Goal: Information Seeking & Learning: Find specific page/section

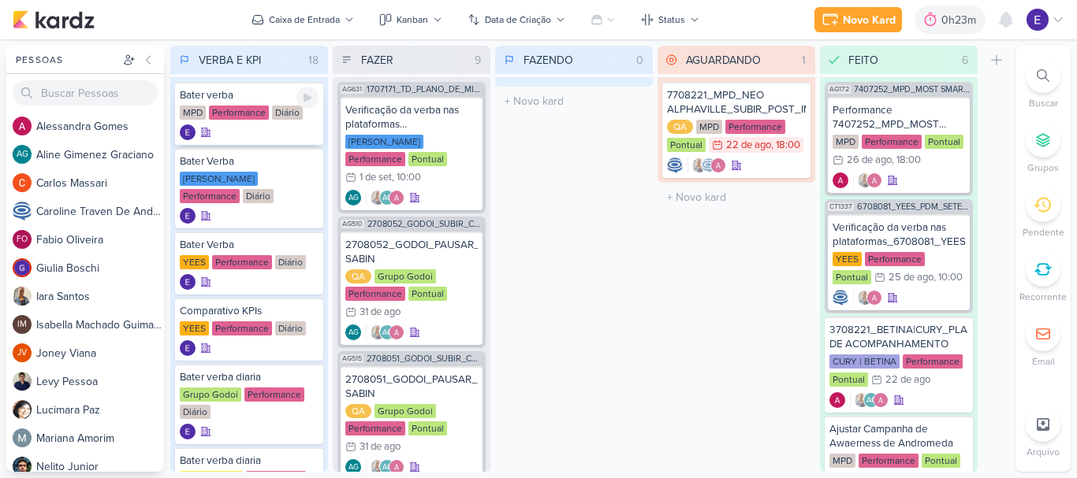
click at [272, 116] on div "Diário" at bounding box center [287, 113] width 31 height 14
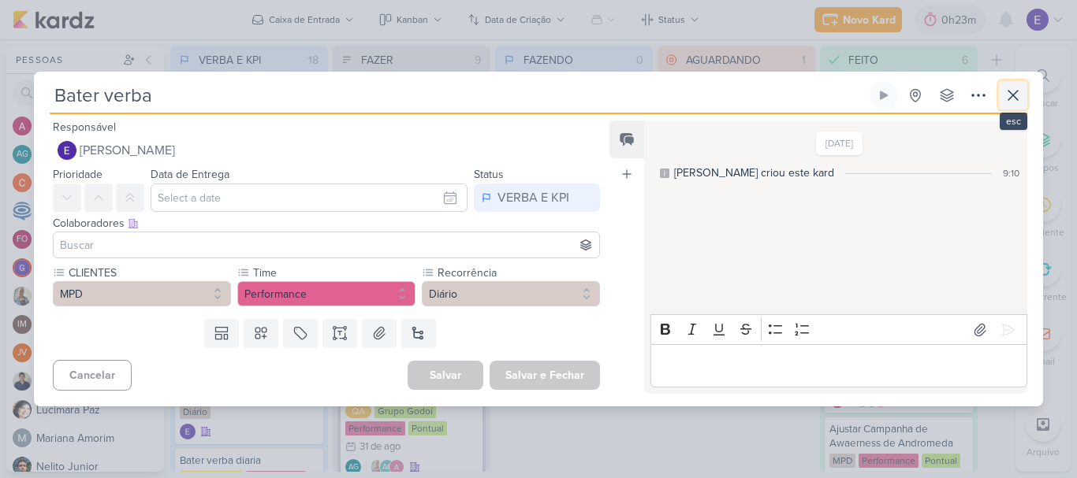
click at [1017, 91] on icon at bounding box center [1012, 95] width 9 height 9
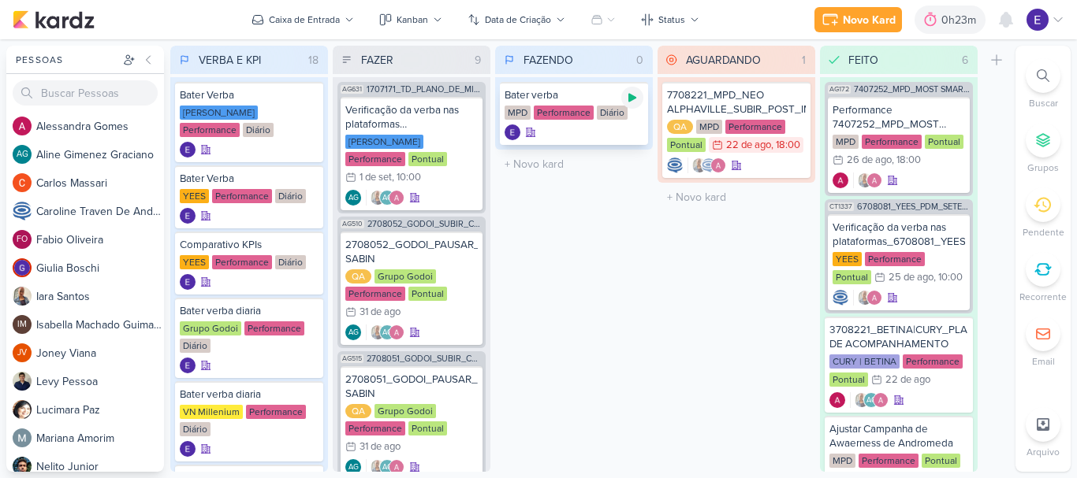
click at [627, 98] on icon at bounding box center [632, 97] width 13 height 13
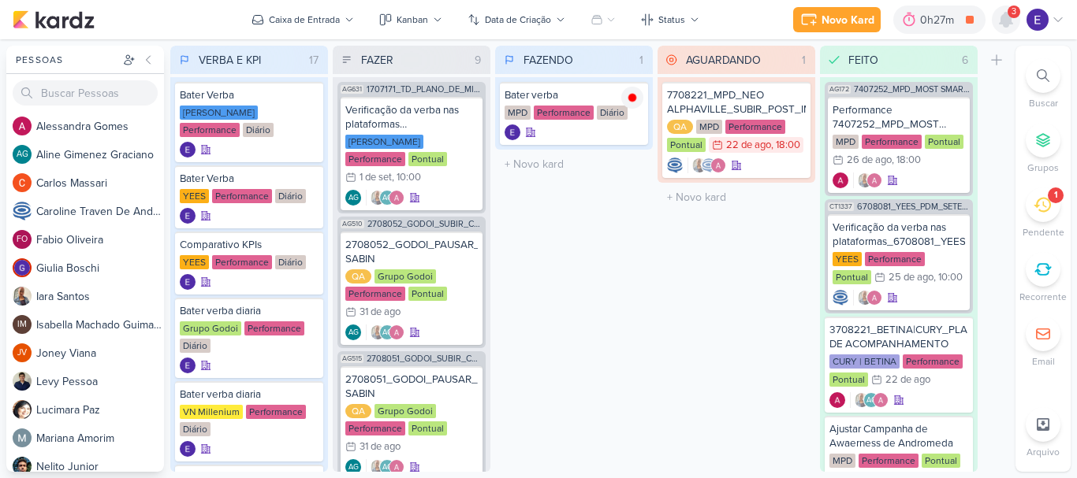
click at [999, 20] on icon at bounding box center [1005, 19] width 19 height 19
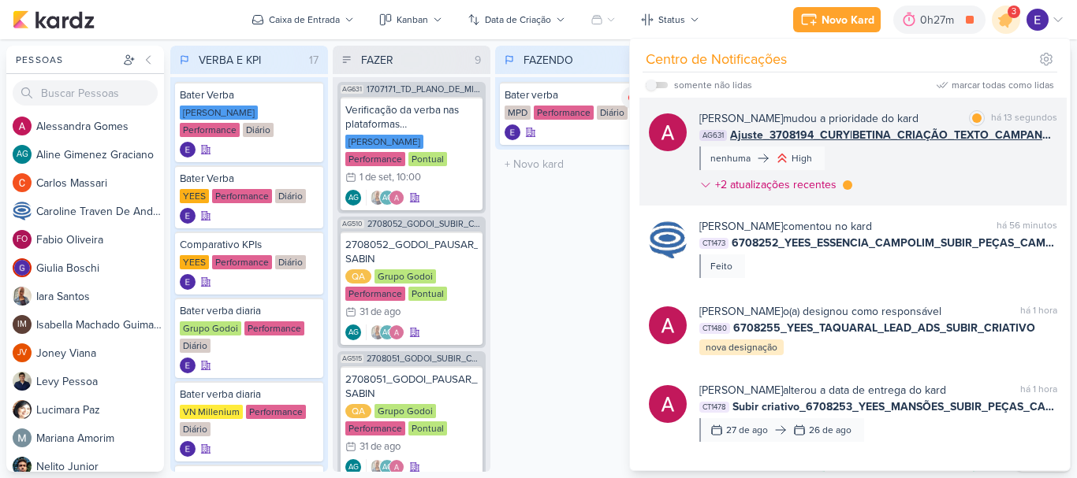
click at [996, 151] on div "[PERSON_NAME] mudou a prioridade do kard marcar como lida há 13 segundos AG631 …" at bounding box center [878, 154] width 358 height 89
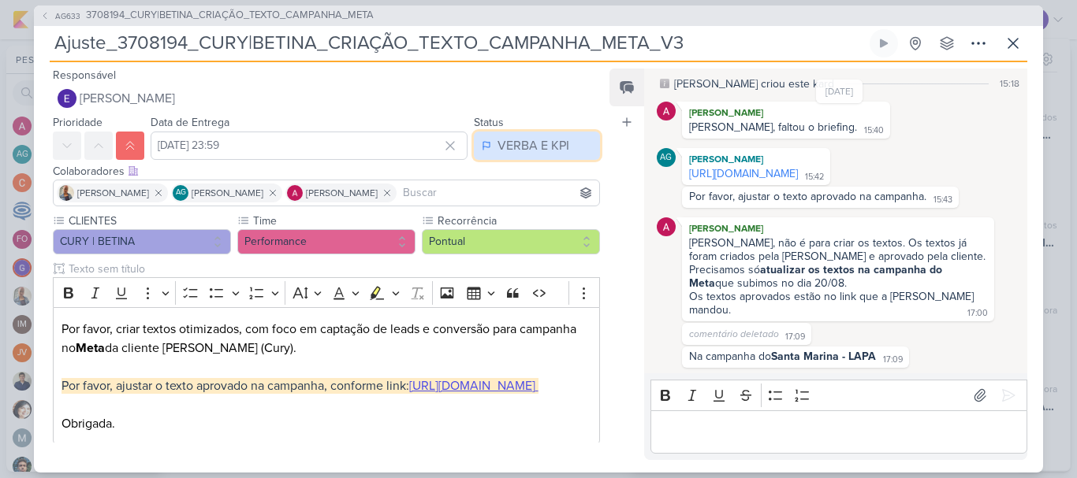
click at [534, 137] on div "VERBA E KPI" at bounding box center [533, 145] width 72 height 19
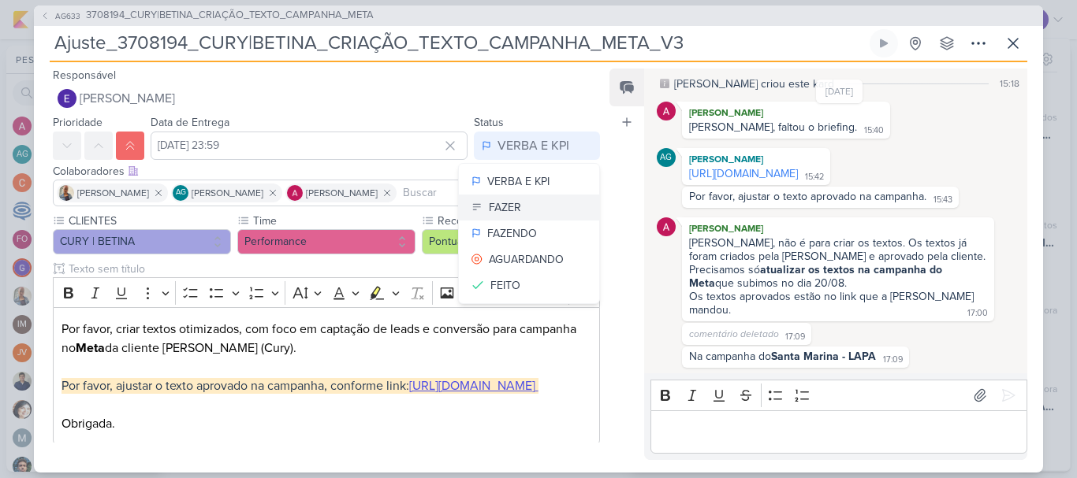
click at [536, 214] on button "FAZER" at bounding box center [529, 208] width 140 height 26
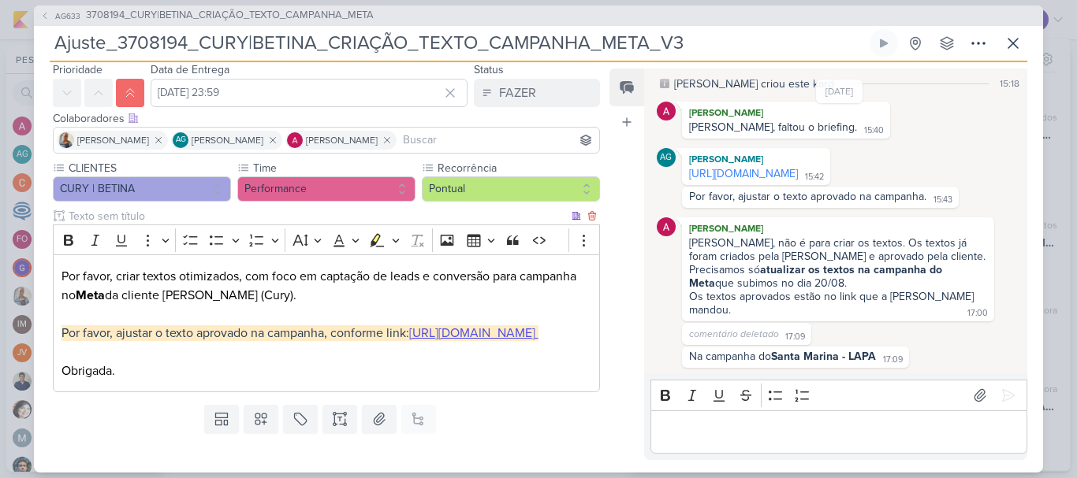
scroll to position [128, 0]
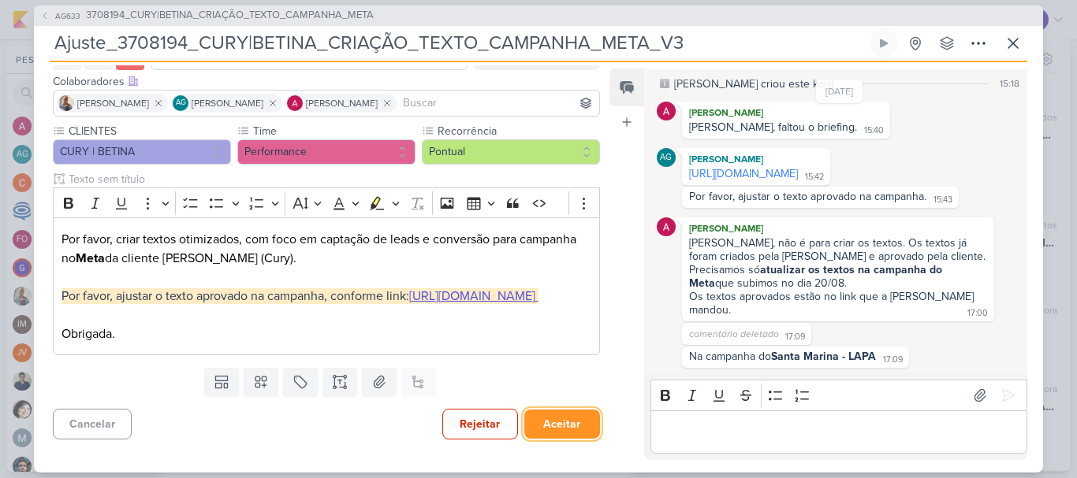
click at [572, 412] on button "Aceitar" at bounding box center [562, 424] width 76 height 29
click at [586, 428] on button "Salvar e Fechar" at bounding box center [544, 424] width 110 height 29
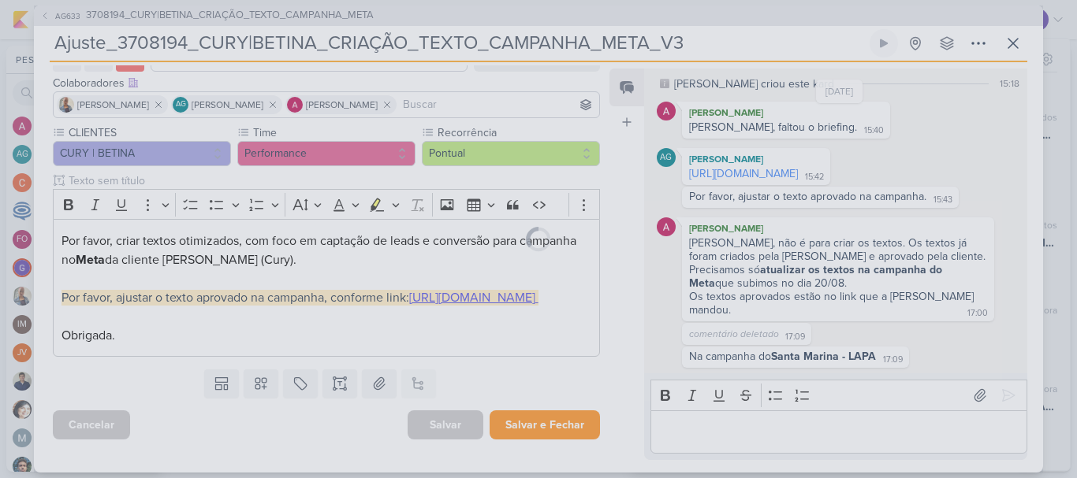
scroll to position [126, 0]
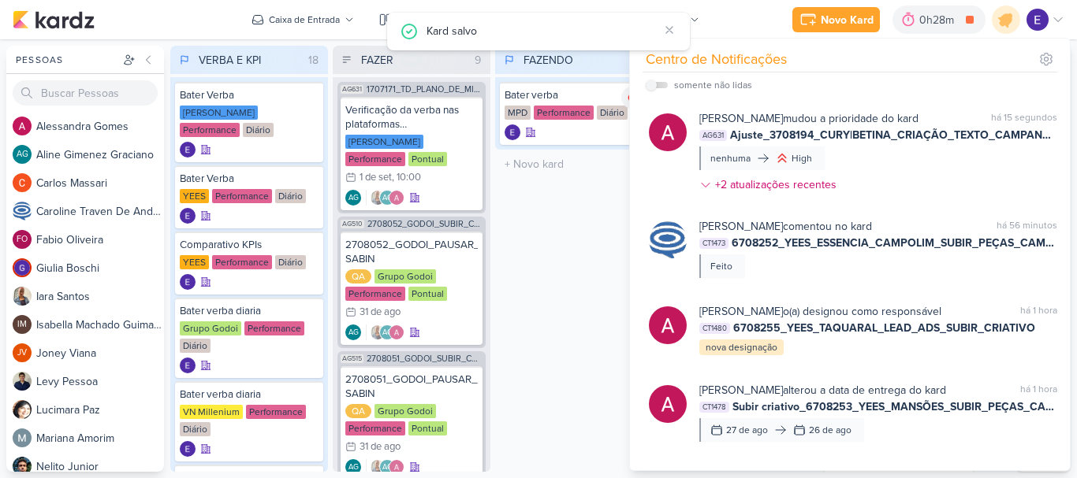
click at [549, 304] on div "FAZENDO 1 Mover Para Esquerda Mover Para Direita [GEOGRAPHIC_DATA] Bater verba …" at bounding box center [574, 259] width 158 height 426
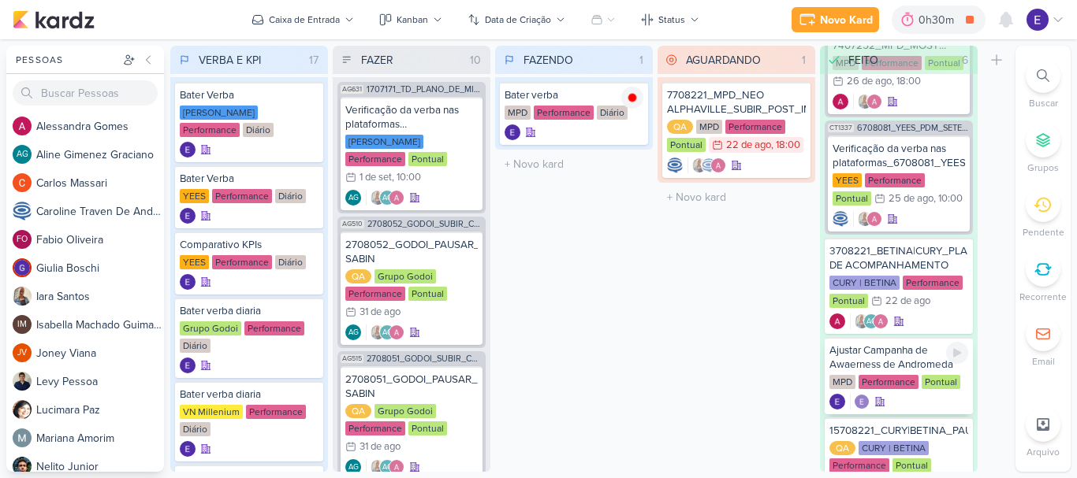
scroll to position [158, 0]
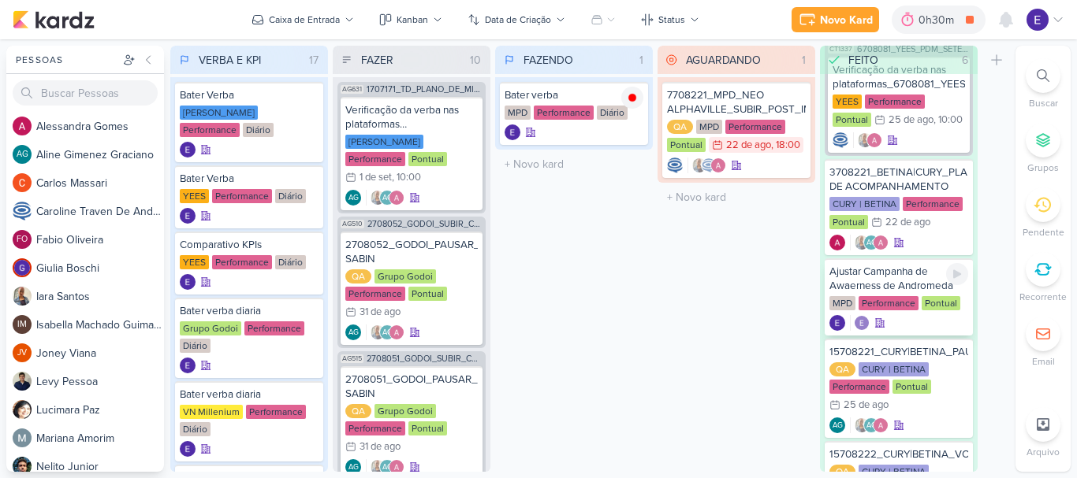
click at [891, 324] on div at bounding box center [898, 323] width 139 height 16
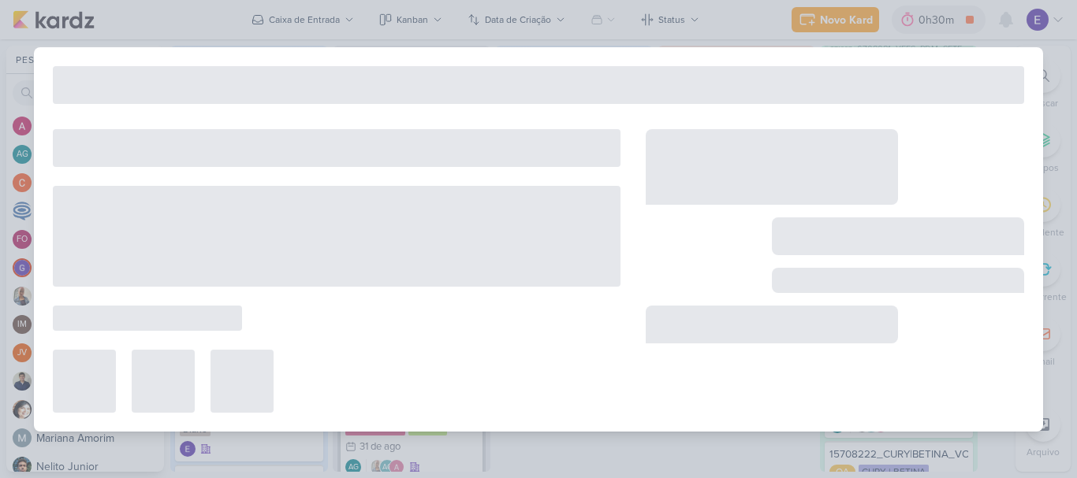
type input "Ajustar Campanha de Awaerness de Andromeda"
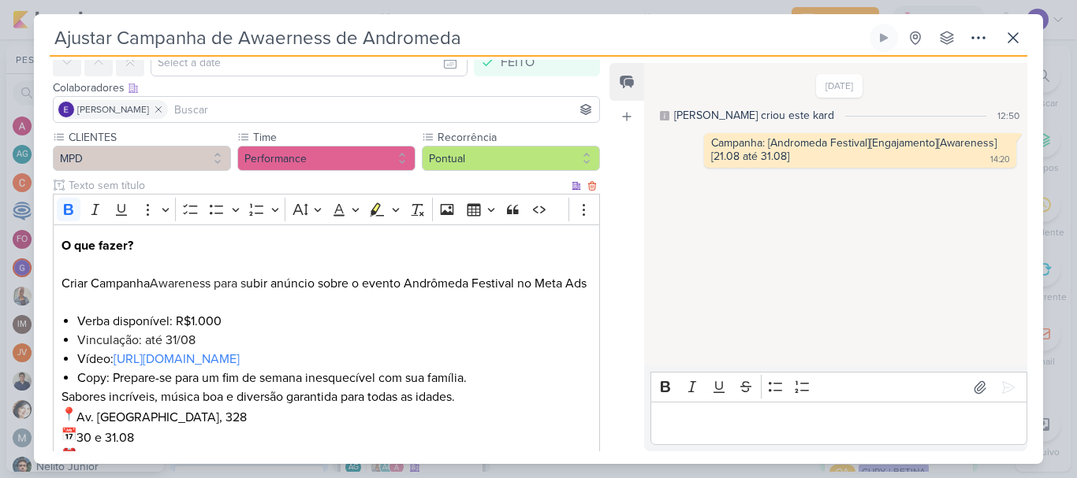
scroll to position [79, 0]
click at [1016, 43] on icon at bounding box center [1012, 37] width 19 height 19
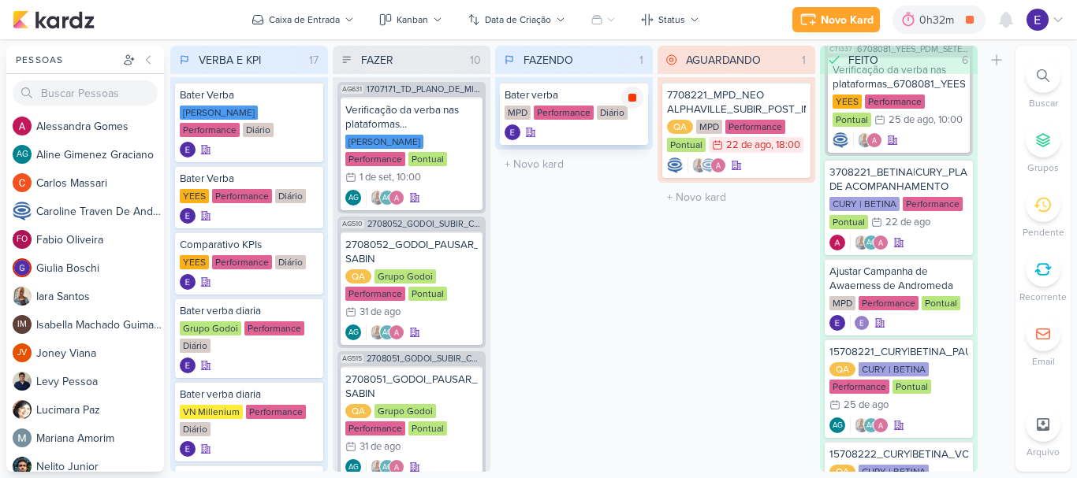
click at [633, 92] on icon at bounding box center [632, 97] width 13 height 13
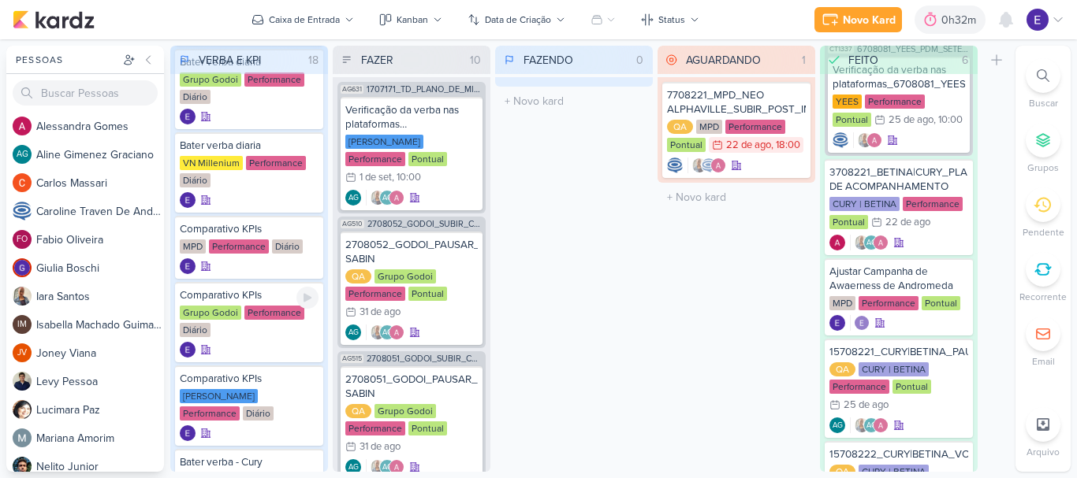
scroll to position [394, 0]
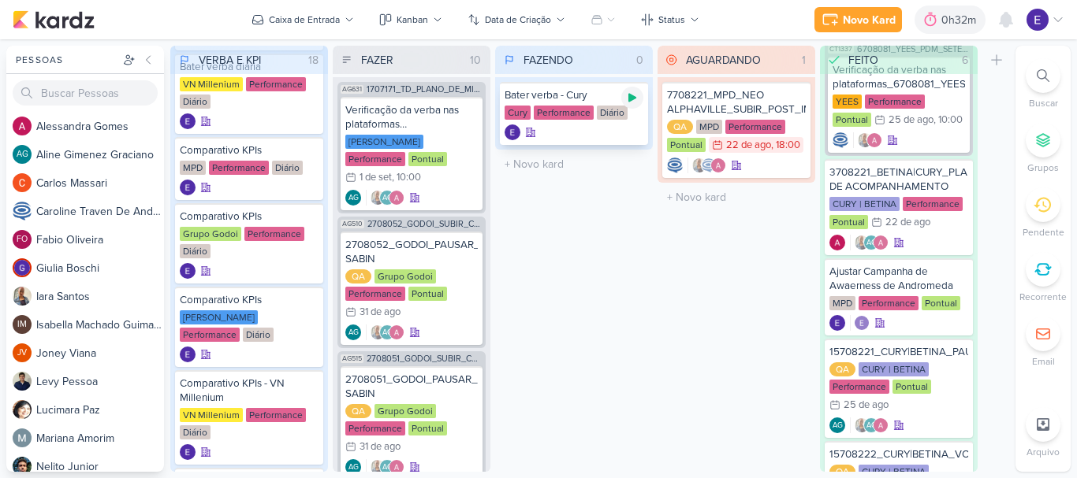
click at [631, 101] on icon at bounding box center [632, 98] width 8 height 9
click at [1017, 18] on div at bounding box center [1006, 20] width 28 height 28
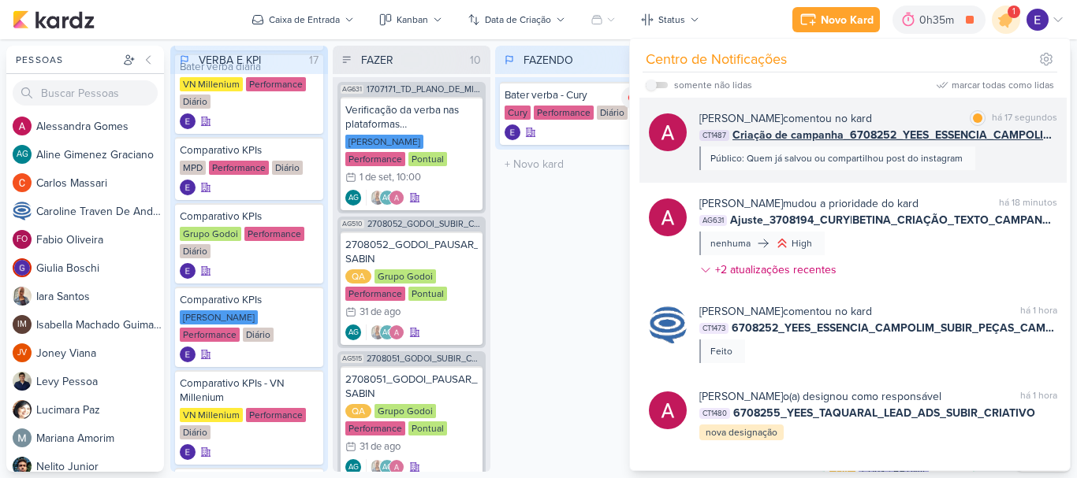
click at [1025, 146] on div "[PERSON_NAME] comentou no kard marcar como lida há 17 segundos CT1487 Criação d…" at bounding box center [878, 140] width 358 height 60
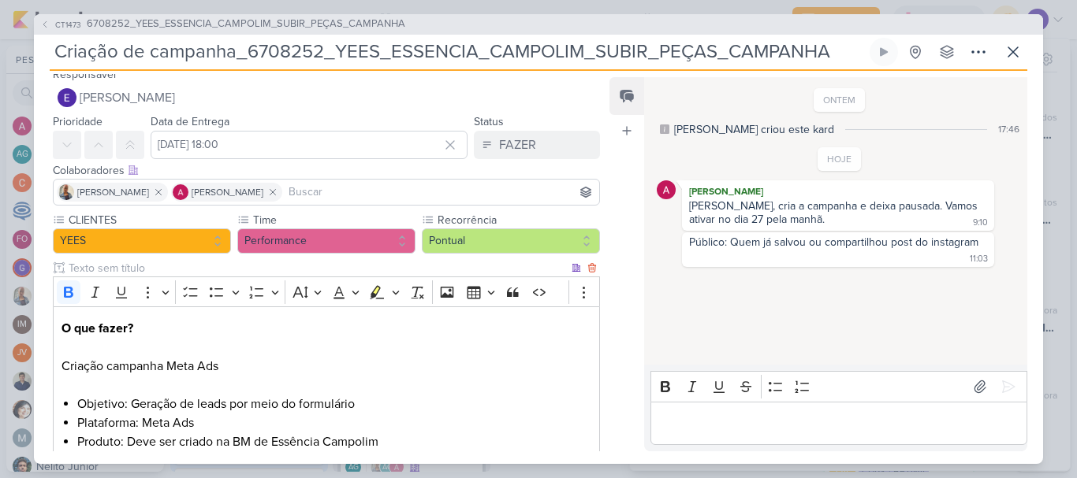
scroll to position [0, 0]
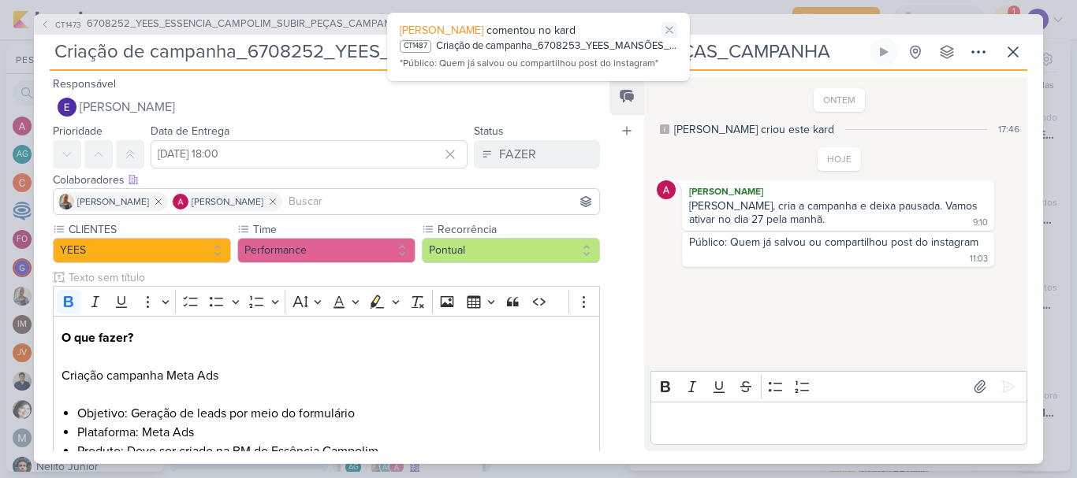
click at [669, 28] on icon at bounding box center [669, 30] width 13 height 13
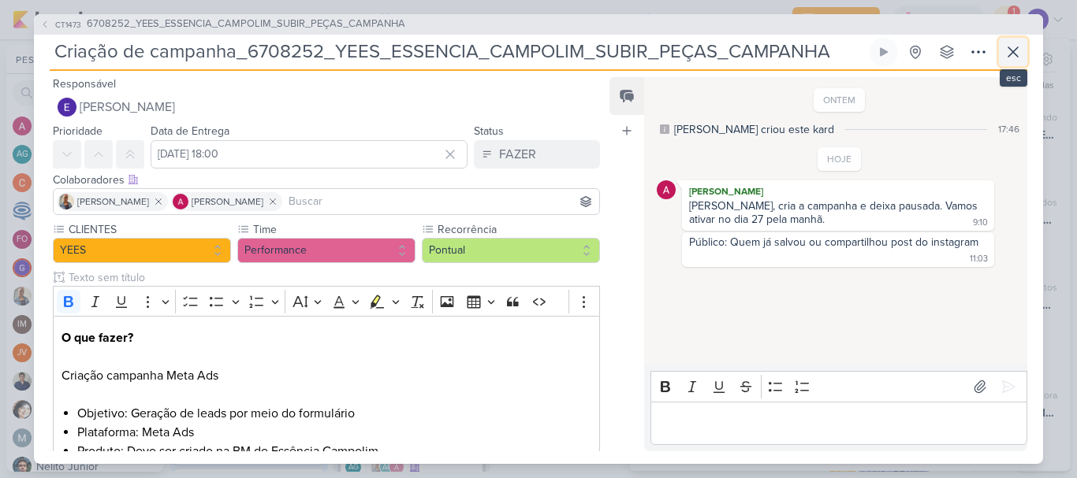
click at [1022, 52] on button at bounding box center [1013, 52] width 28 height 28
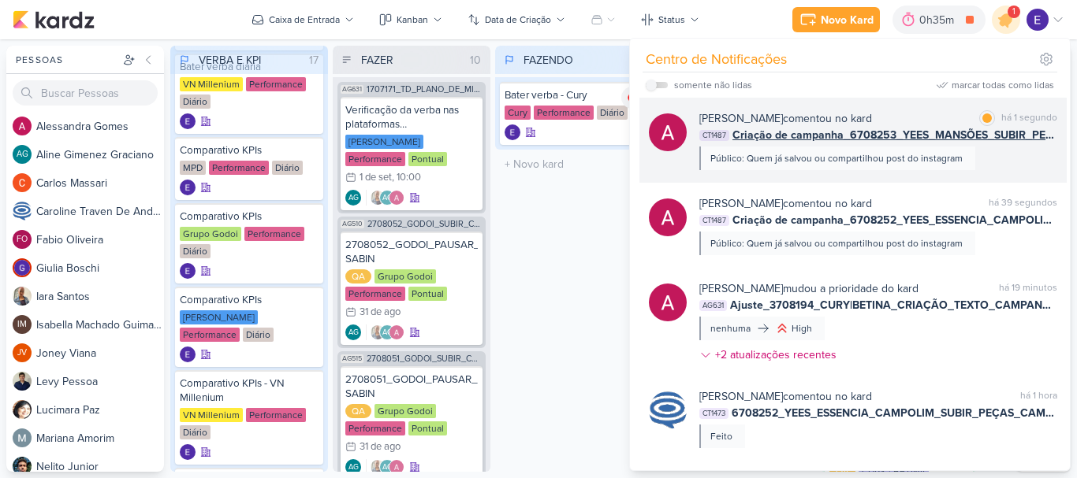
click at [1015, 170] on div "[PERSON_NAME] comentou no kard marcar como lida há 1 segundo CT1487 Criação de …" at bounding box center [852, 140] width 427 height 85
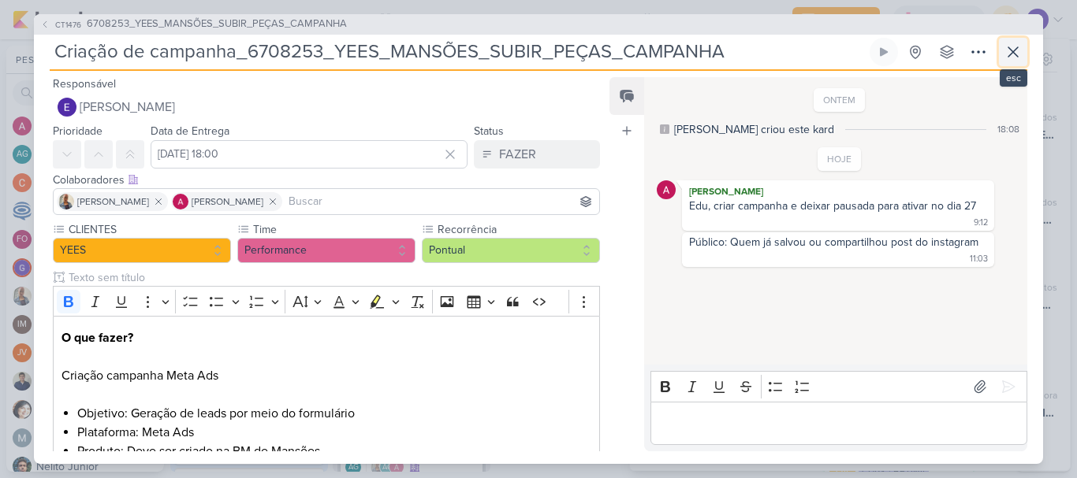
click at [1016, 58] on icon at bounding box center [1012, 52] width 19 height 19
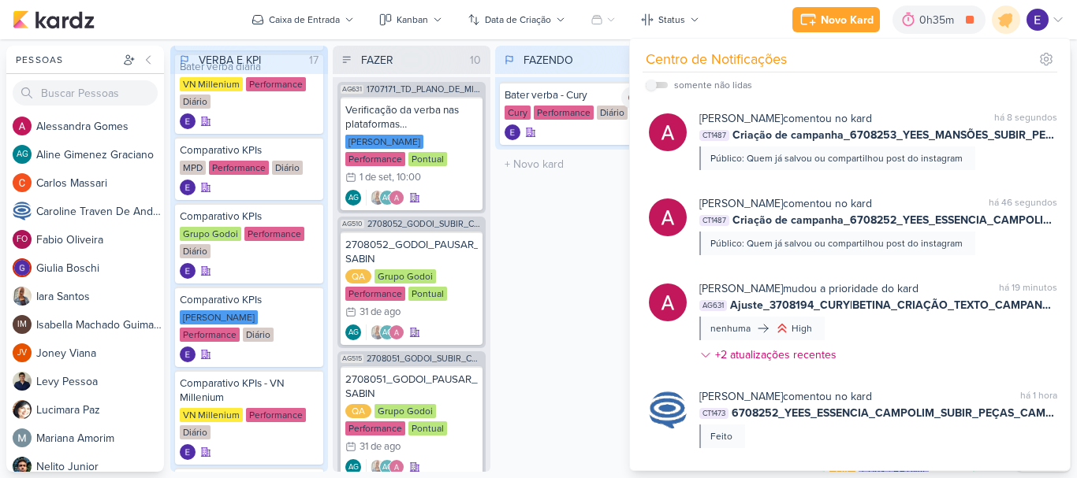
click at [574, 258] on div "FAZENDO 1 Mover Para Esquerda Mover Para Direita [GEOGRAPHIC_DATA] Bater verba …" at bounding box center [574, 259] width 158 height 426
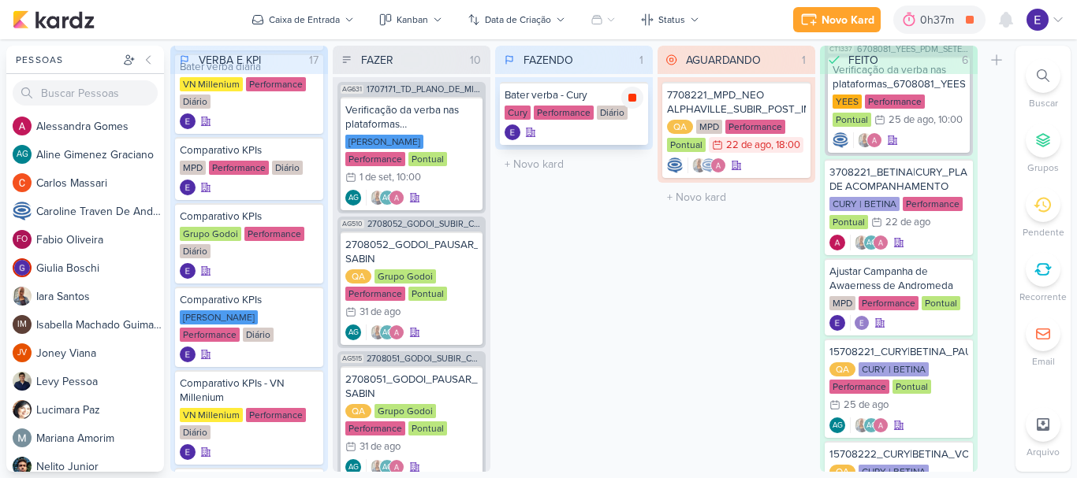
click at [633, 89] on div at bounding box center [632, 98] width 22 height 22
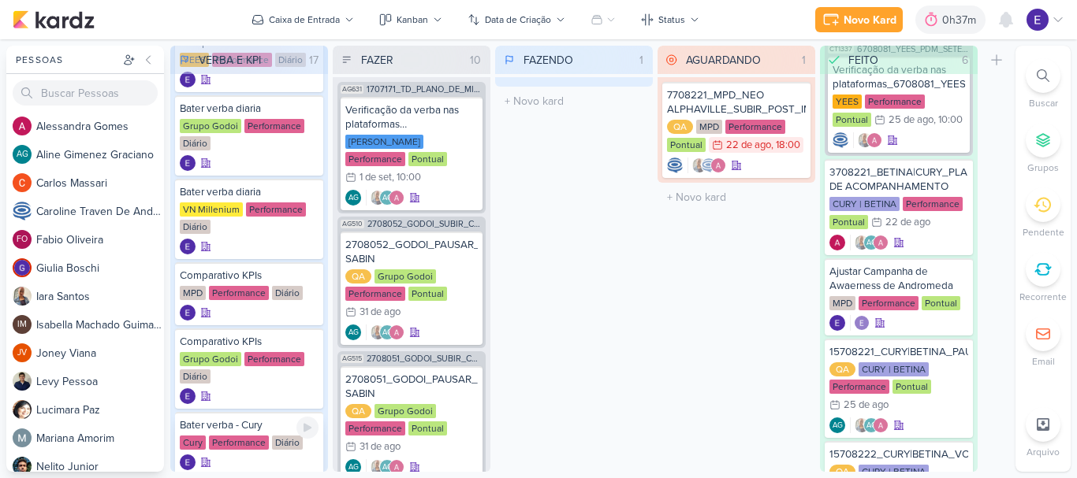
scroll to position [236, 0]
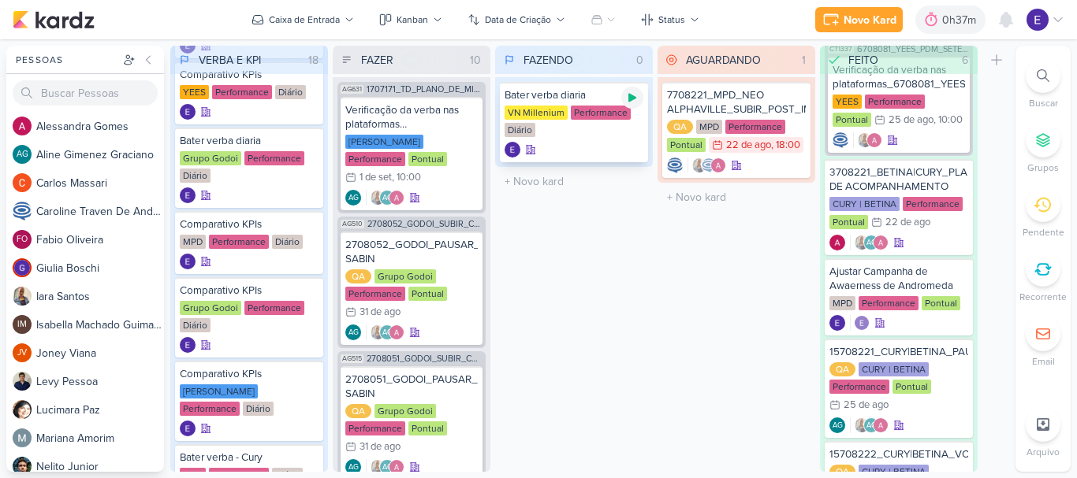
click at [631, 97] on icon at bounding box center [632, 98] width 8 height 9
click at [1012, 28] on icon at bounding box center [1005, 19] width 19 height 19
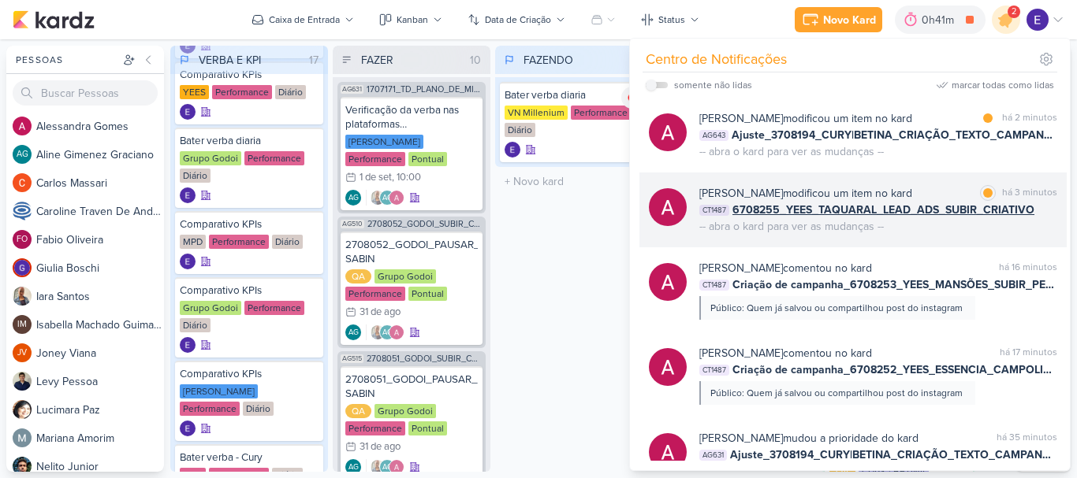
click at [1014, 225] on div "[PERSON_NAME] modificou um item no kard marcar como lida há 3 minutos CT1487 67…" at bounding box center [878, 210] width 358 height 50
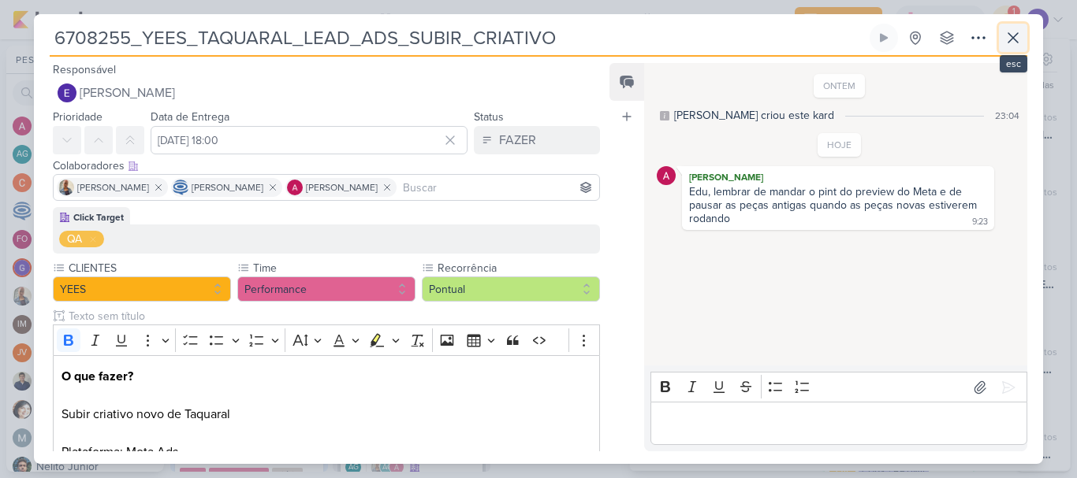
click at [1009, 43] on icon at bounding box center [1012, 37] width 9 height 9
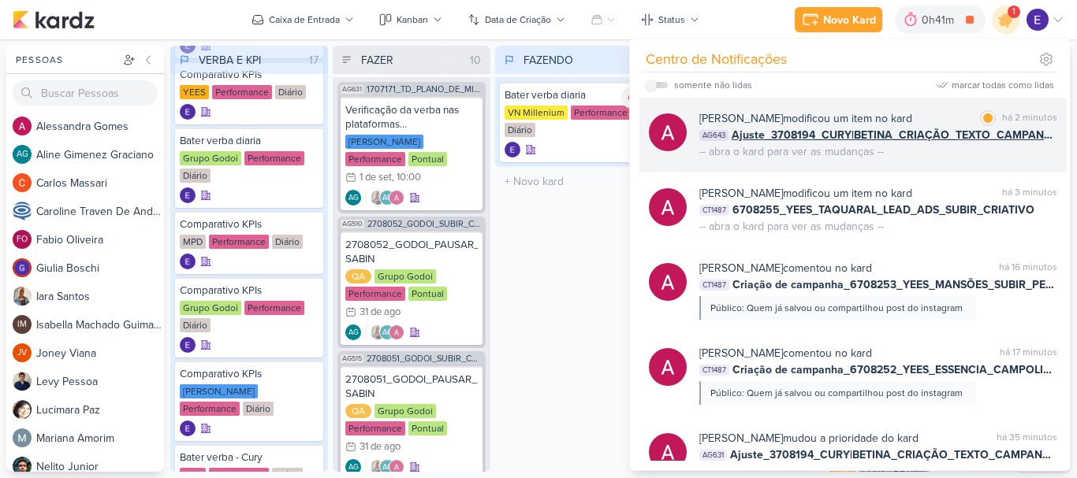
click at [1016, 137] on span "Ajuste_3708194_CURY|BETINA_CRIAÇÃO_TEXTO_CAMPANHA_META_V3" at bounding box center [894, 135] width 326 height 17
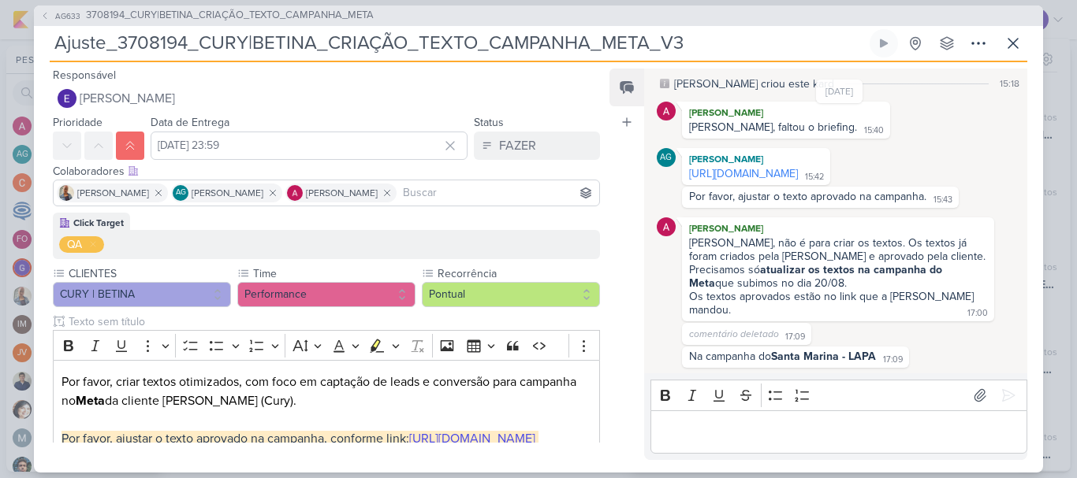
scroll to position [0, 0]
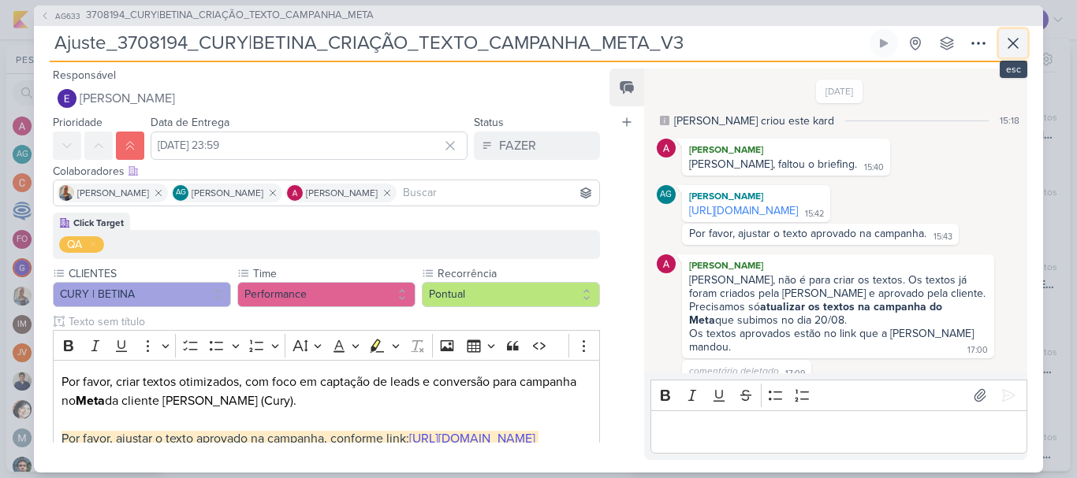
click at [1015, 43] on icon at bounding box center [1012, 43] width 19 height 19
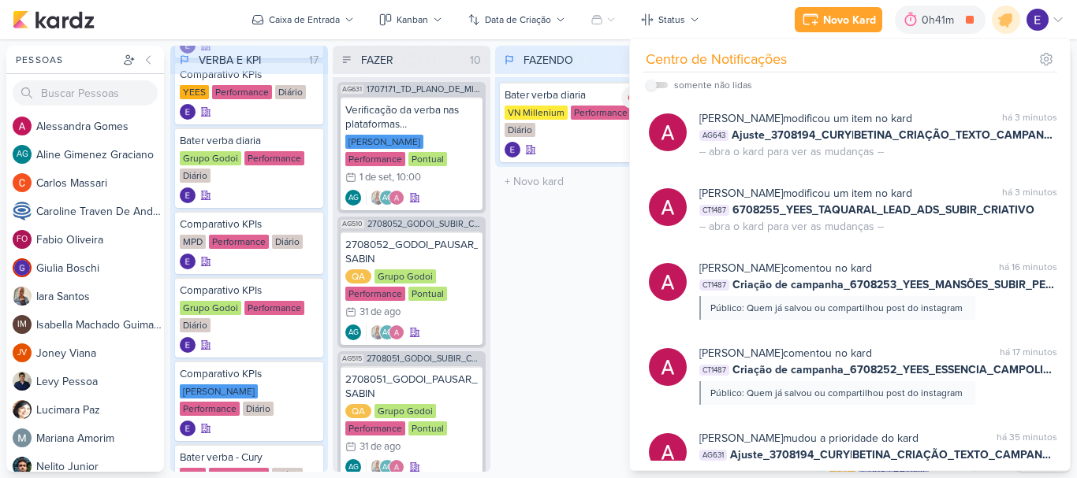
click at [590, 277] on div "FAZENDO 1 Mover Para Esquerda Mover Para Direita [GEOGRAPHIC_DATA] Bater verba …" at bounding box center [574, 259] width 158 height 426
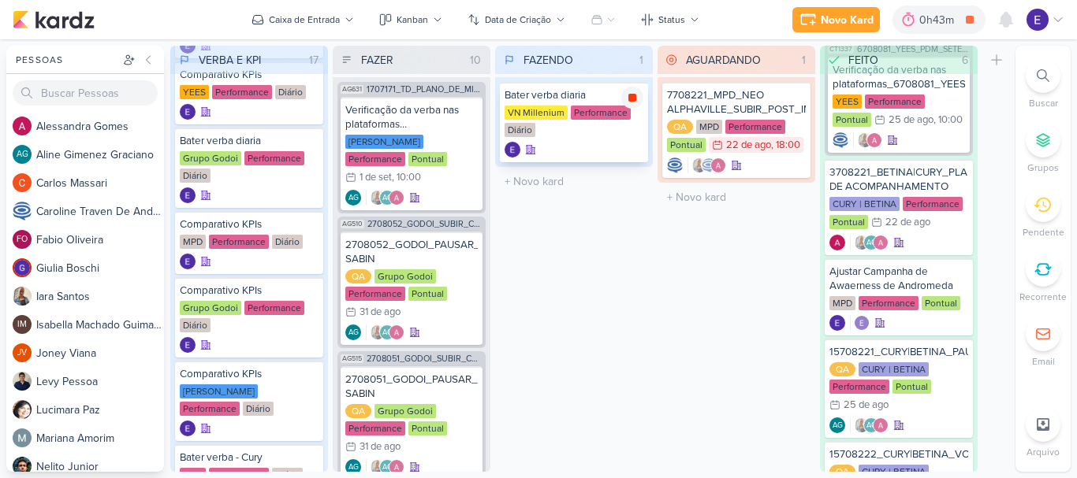
click at [633, 95] on icon at bounding box center [632, 98] width 8 height 8
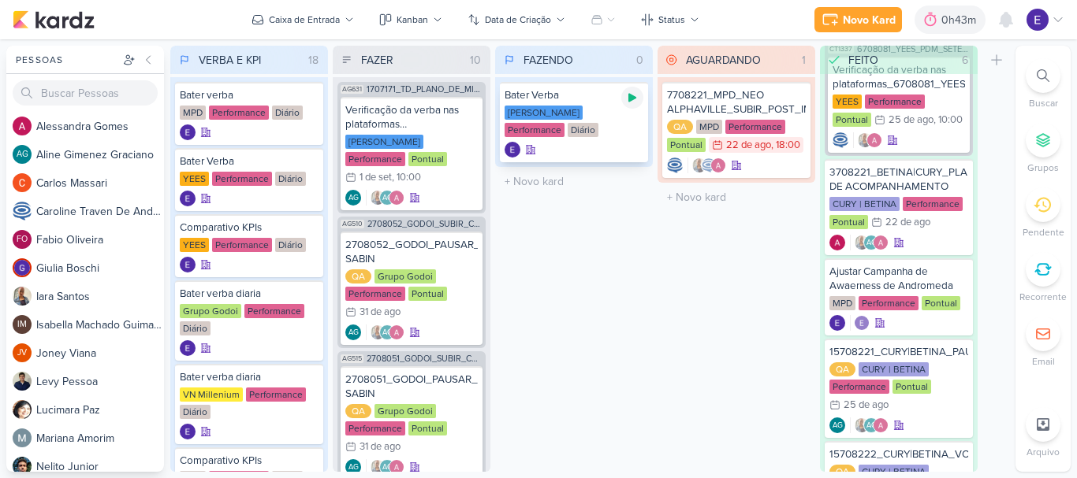
click at [630, 103] on icon at bounding box center [632, 97] width 13 height 13
click at [631, 97] on icon at bounding box center [632, 98] width 8 height 8
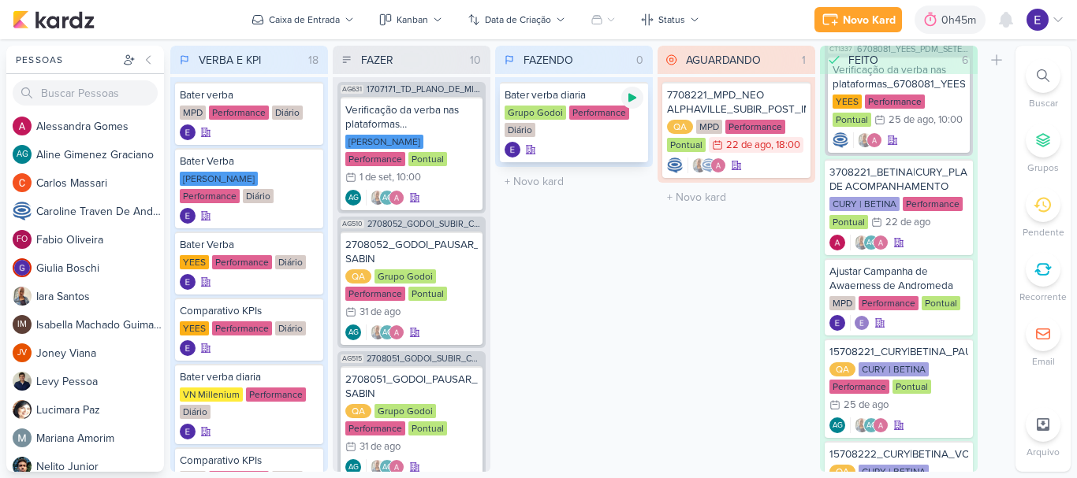
click at [633, 100] on icon at bounding box center [632, 98] width 8 height 9
click at [631, 106] on div at bounding box center [632, 98] width 22 height 22
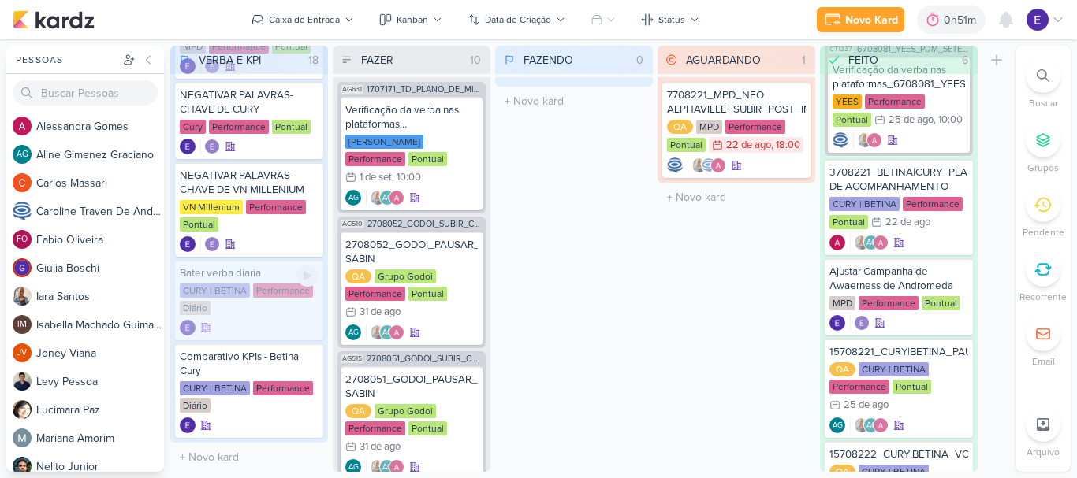
scroll to position [996, 0]
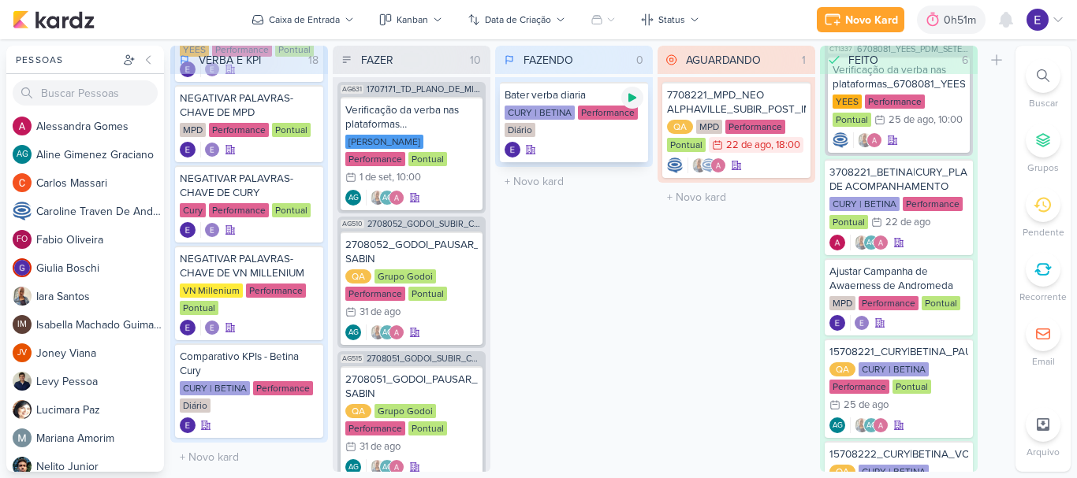
click at [634, 101] on icon at bounding box center [632, 97] width 13 height 13
click at [631, 102] on icon at bounding box center [632, 97] width 13 height 13
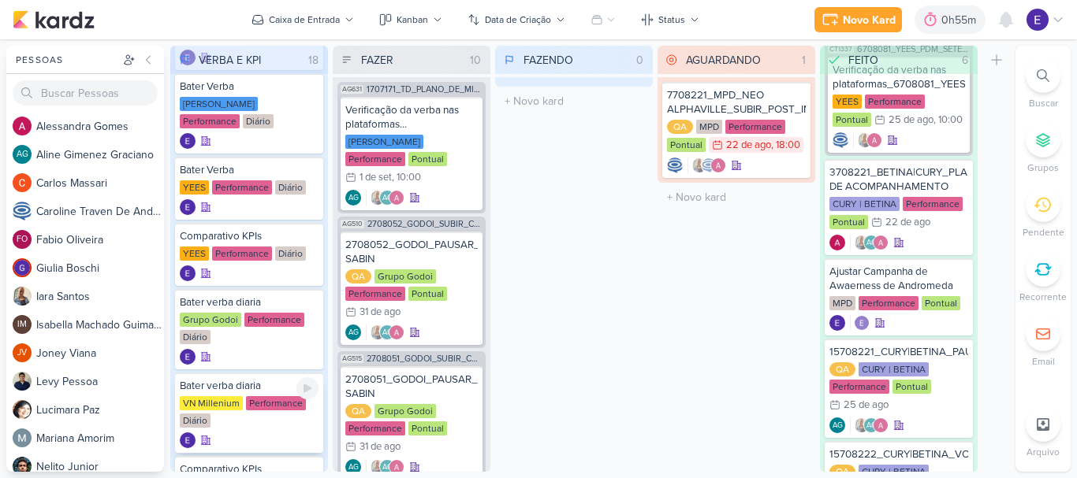
scroll to position [55, 0]
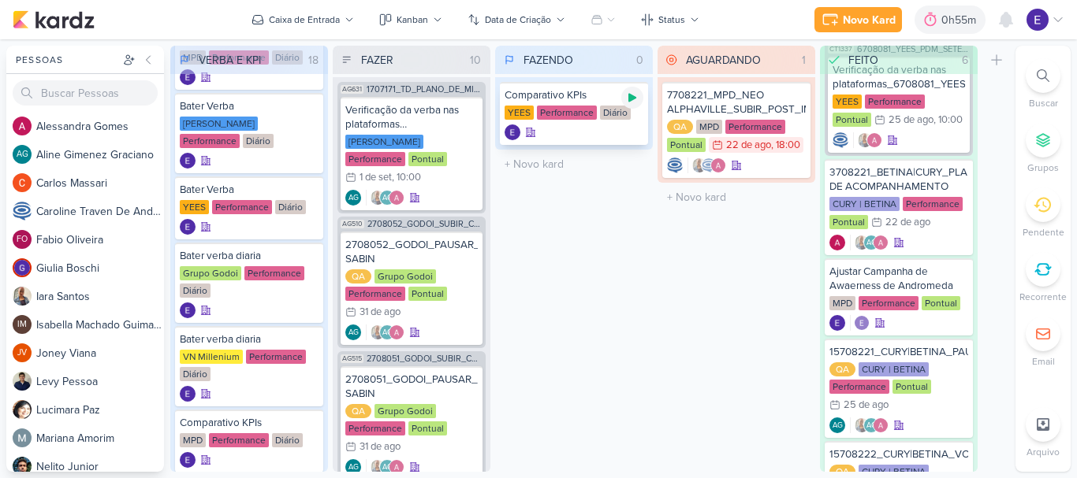
click at [633, 104] on div at bounding box center [632, 98] width 22 height 22
click at [585, 121] on div "Comparativo KPIs [GEOGRAPHIC_DATA] Performance Diário" at bounding box center [574, 113] width 148 height 63
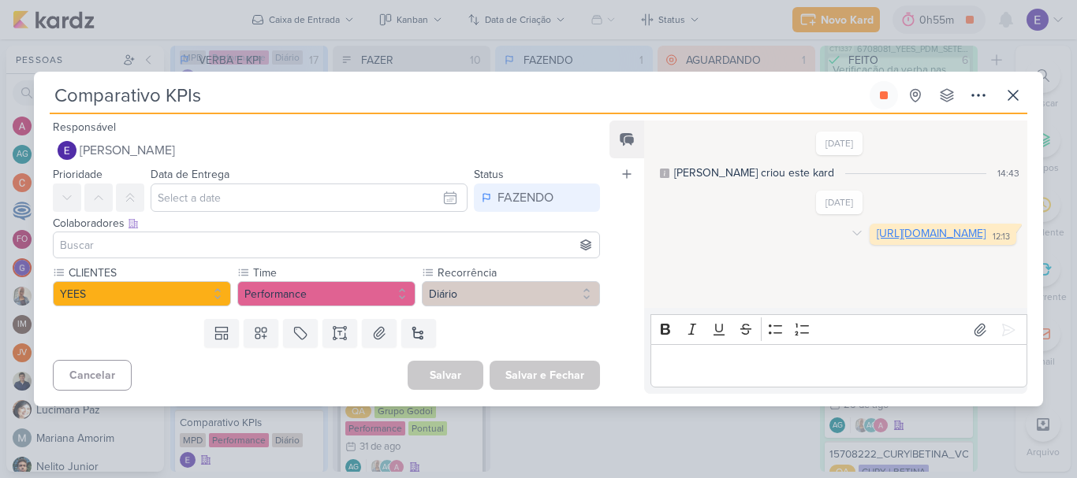
click at [877, 240] on link "[URL][DOMAIN_NAME]" at bounding box center [931, 233] width 109 height 13
click at [889, 99] on icon at bounding box center [883, 95] width 13 height 13
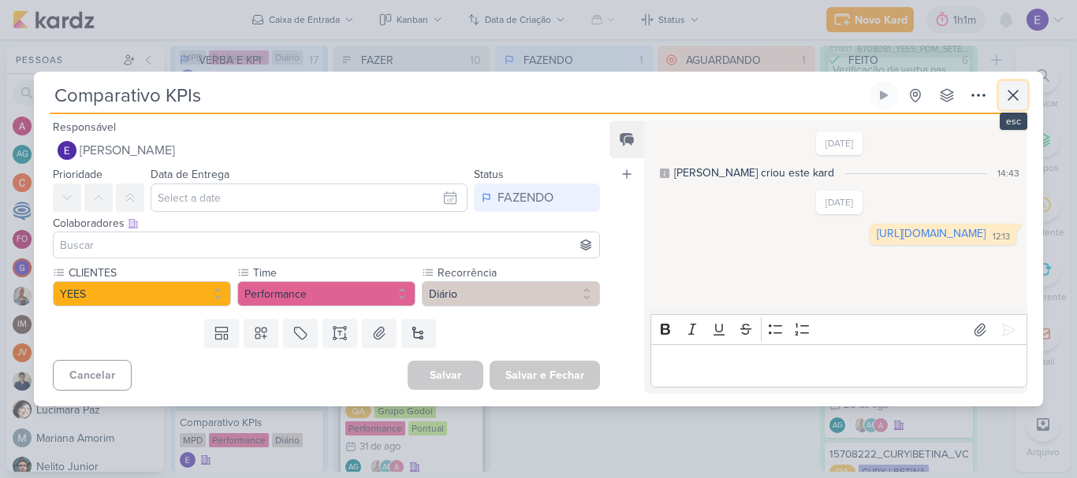
click at [1011, 101] on icon at bounding box center [1012, 95] width 19 height 19
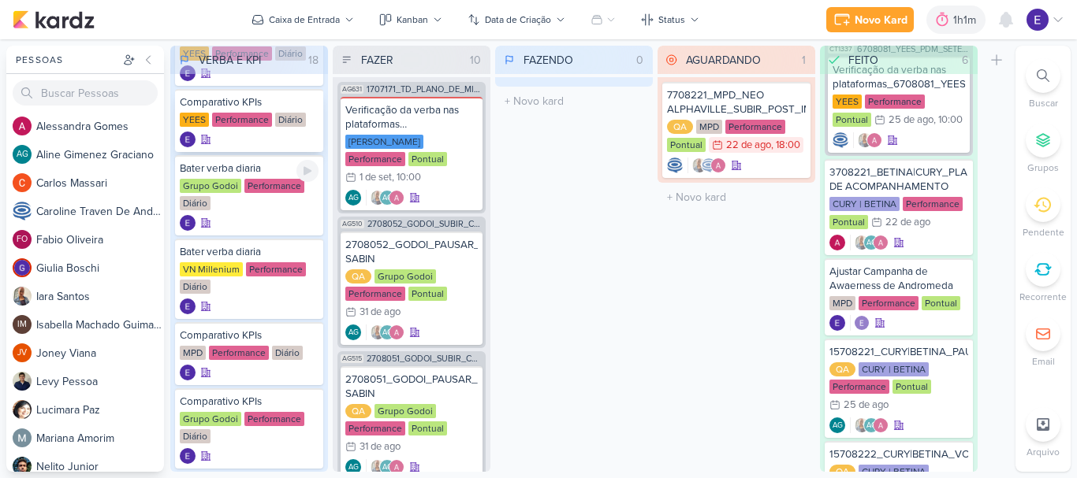
scroll to position [236, 0]
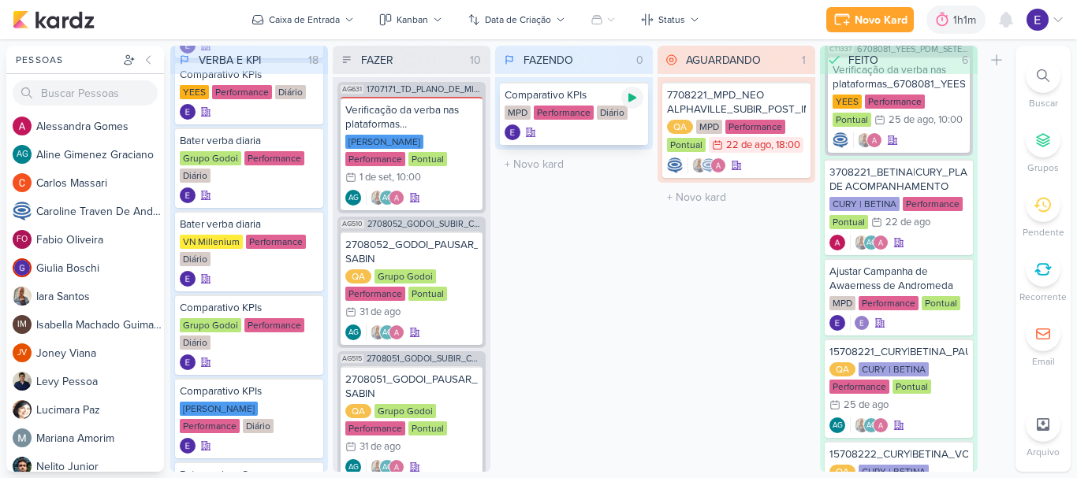
click at [631, 98] on icon at bounding box center [632, 98] width 8 height 9
click at [621, 134] on div at bounding box center [573, 133] width 139 height 16
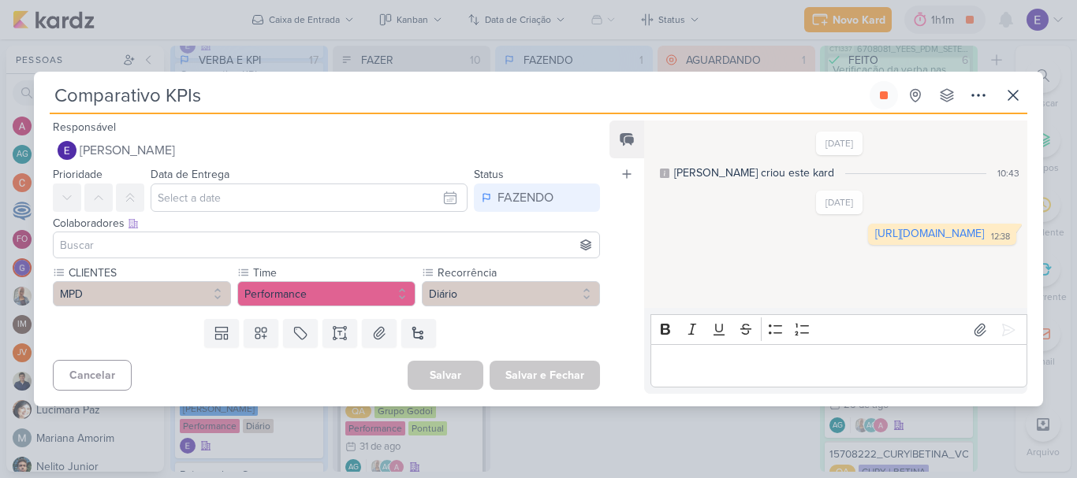
click at [801, 272] on div "[DATE] [PERSON_NAME] criou este kard 10:43 [DATE] 12:38" at bounding box center [834, 215] width 381 height 186
click at [875, 240] on link "[URL][DOMAIN_NAME]" at bounding box center [929, 233] width 109 height 13
click at [1010, 92] on icon at bounding box center [1012, 95] width 9 height 9
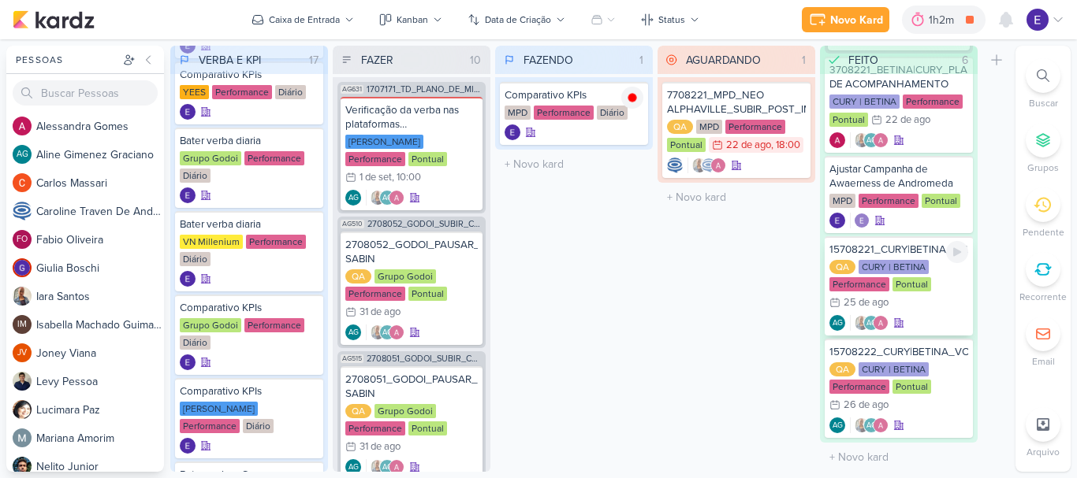
scroll to position [266, 0]
click at [936, 302] on div "QA CURY | BETINA Performance Pontual 25/8 [DATE]" at bounding box center [898, 286] width 139 height 52
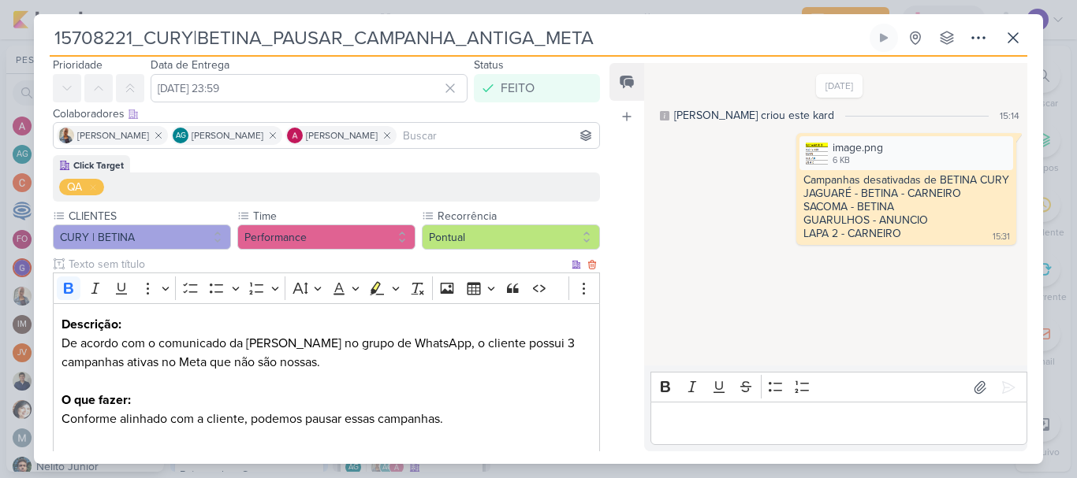
scroll to position [158, 0]
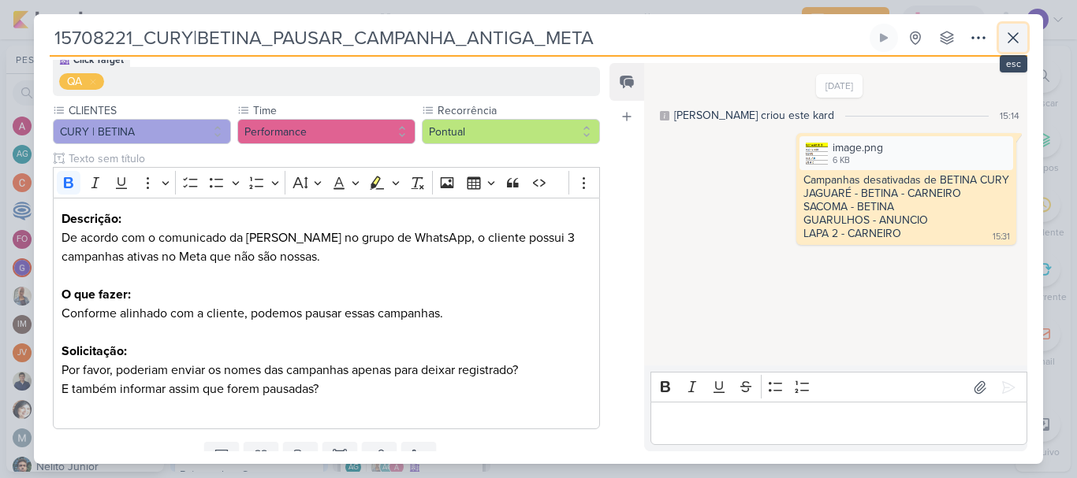
click at [1007, 26] on button at bounding box center [1013, 38] width 28 height 28
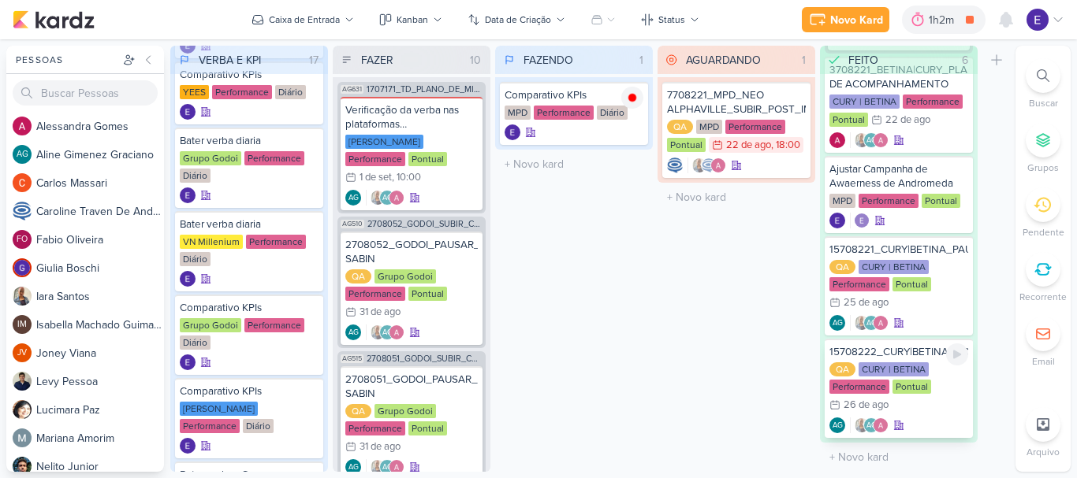
click at [947, 393] on div "QA CURY | BETINA Performance Pontual 26/8 [DATE]" at bounding box center [898, 389] width 139 height 52
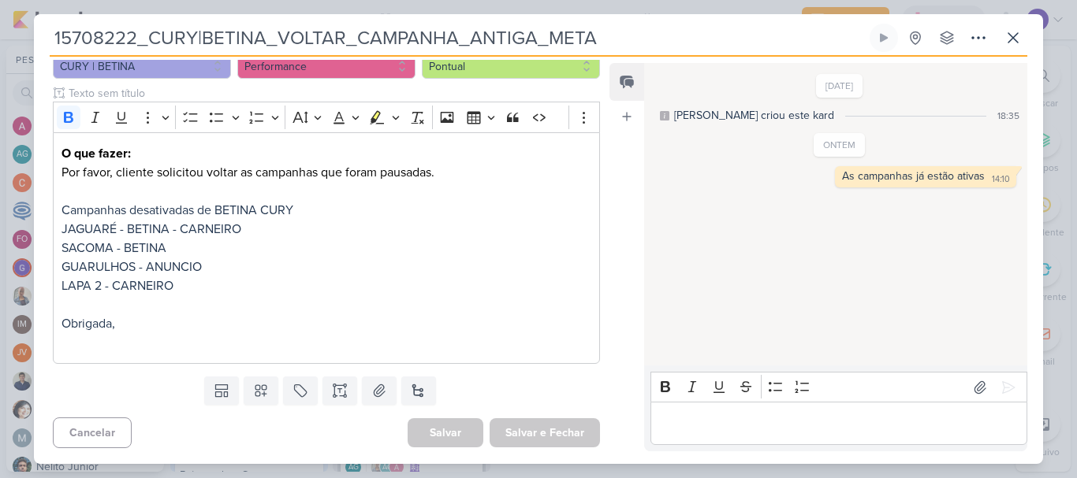
scroll to position [144, 0]
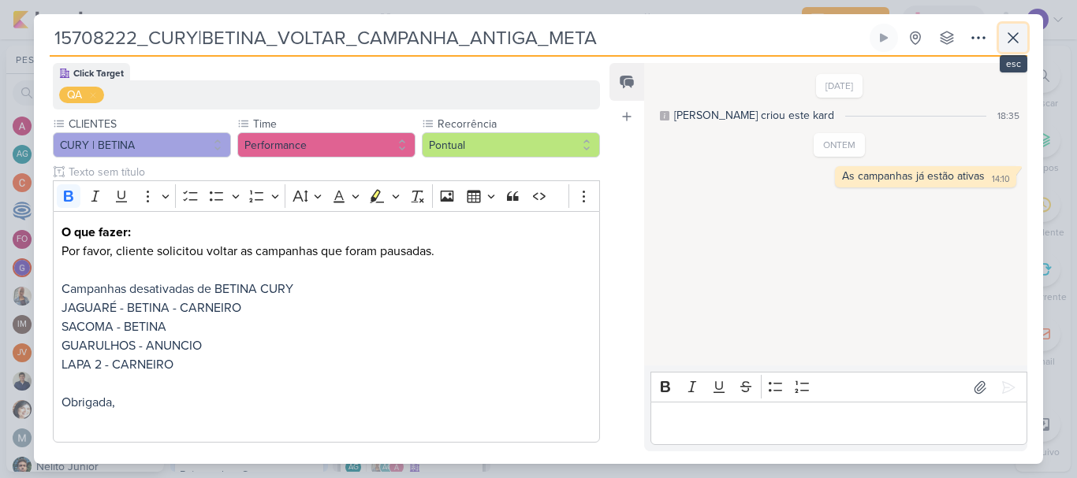
click at [1007, 44] on icon at bounding box center [1012, 37] width 19 height 19
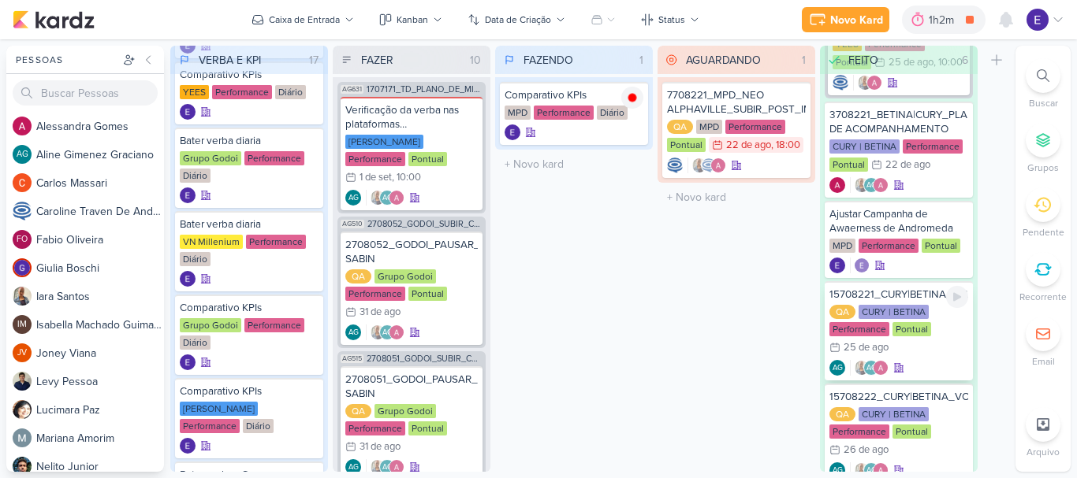
scroll to position [188, 0]
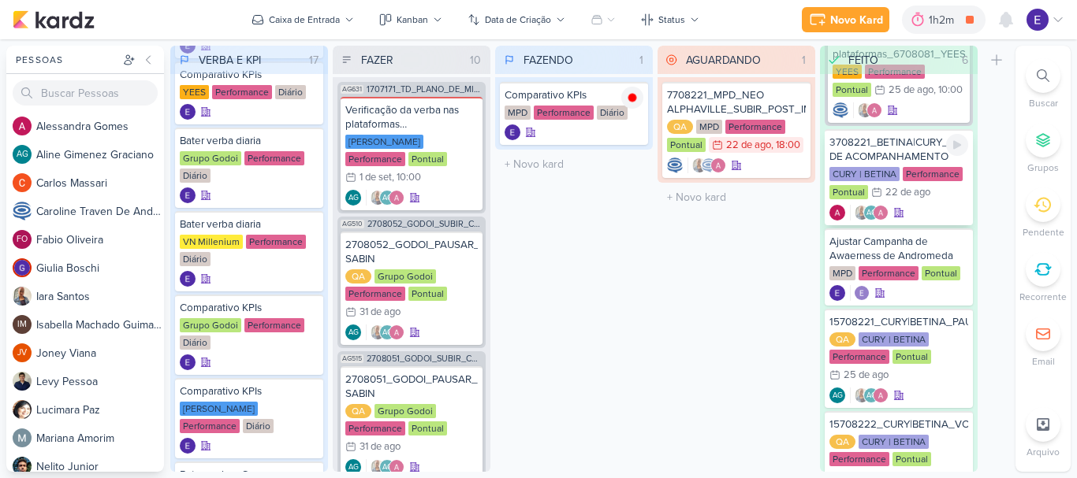
click at [932, 181] on div "CURY | BETINA Performance Pontual 22/8 [DATE]" at bounding box center [898, 184] width 139 height 35
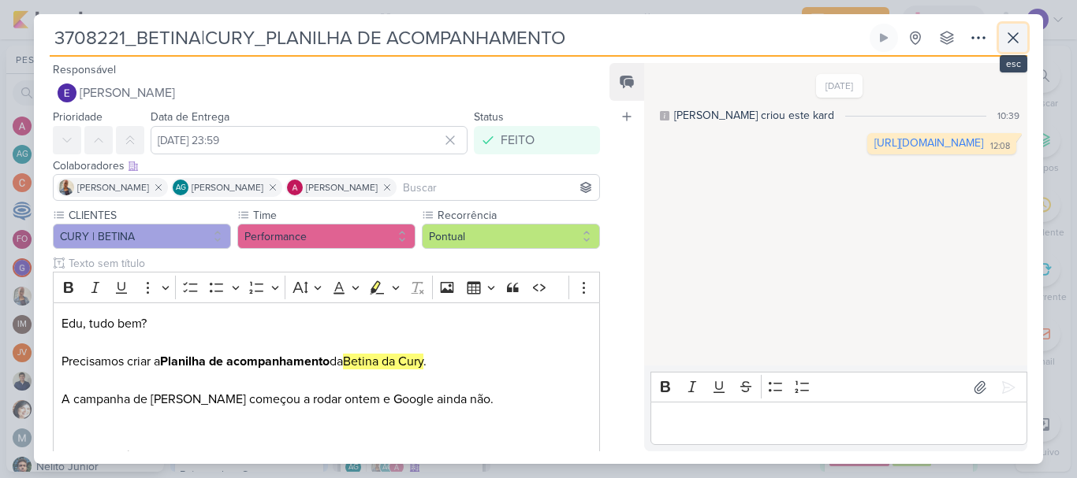
click at [1001, 34] on button at bounding box center [1013, 38] width 28 height 28
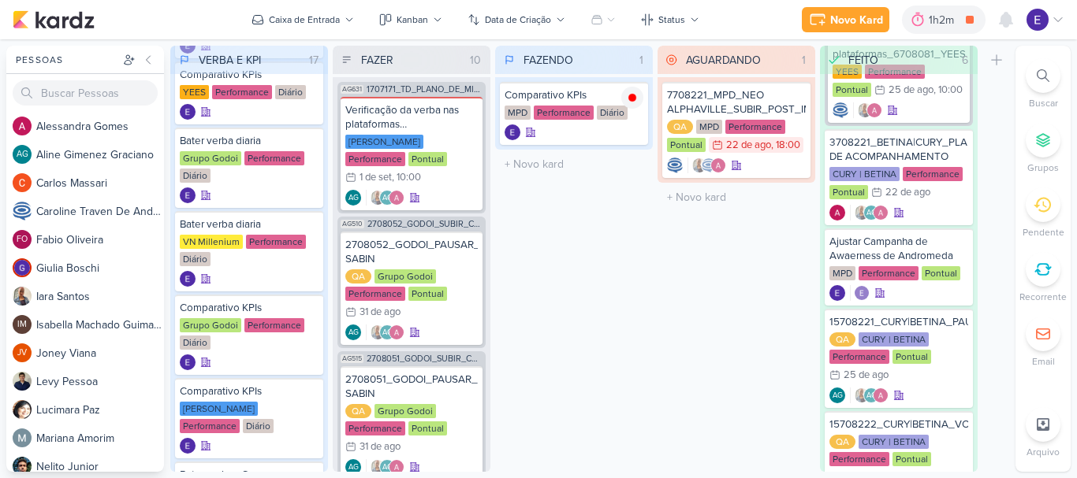
click at [616, 286] on div "FAZENDO 1 Mover Para Esquerda Mover Para Direita [GEOGRAPHIC_DATA] Comparativo …" at bounding box center [574, 259] width 158 height 426
click at [635, 97] on icon at bounding box center [632, 98] width 8 height 8
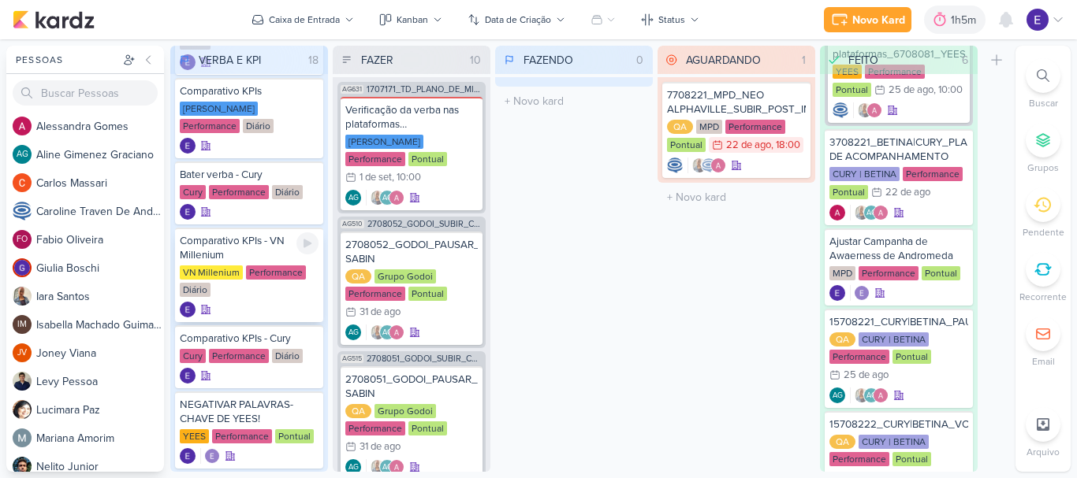
scroll to position [631, 0]
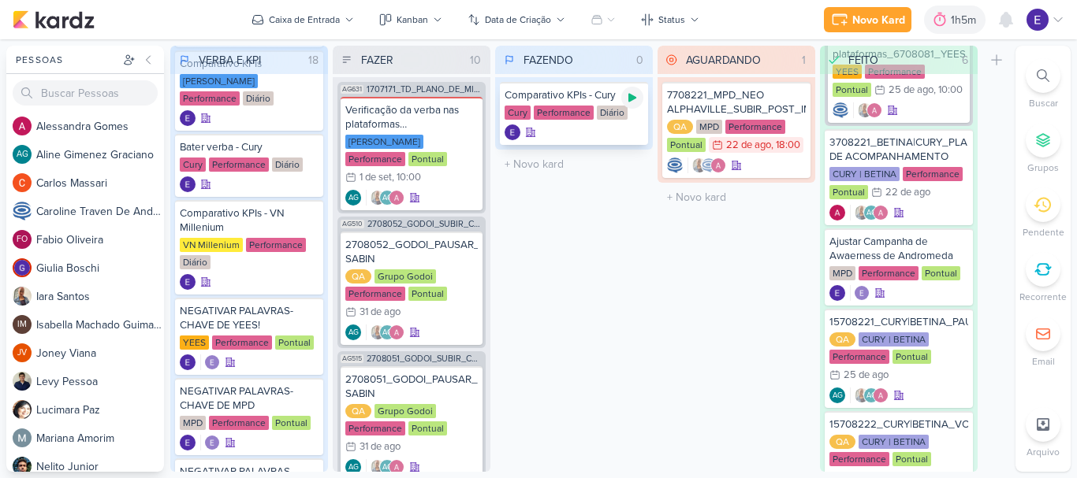
click at [632, 102] on icon at bounding box center [632, 97] width 13 height 13
click at [565, 131] on div at bounding box center [573, 133] width 139 height 16
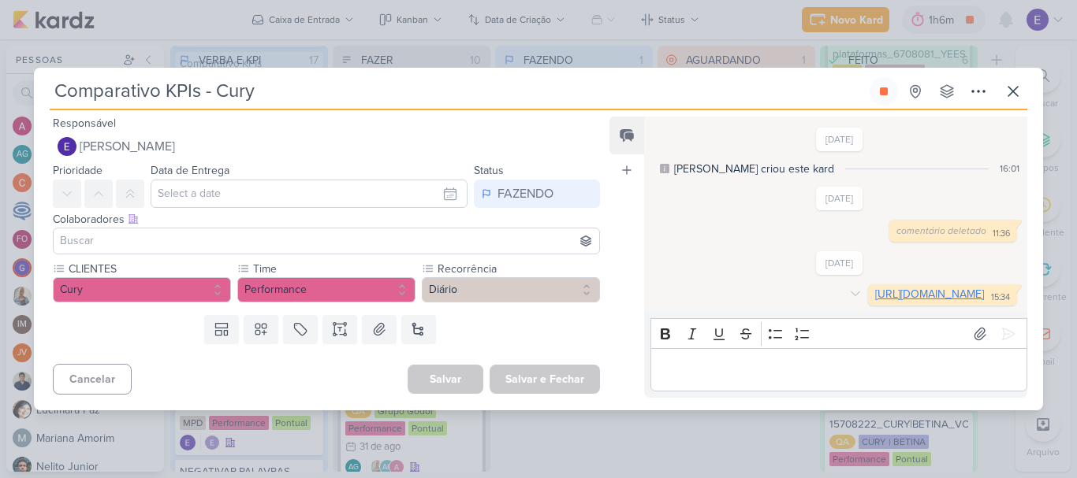
click at [875, 288] on link "[URL][DOMAIN_NAME]" at bounding box center [929, 294] width 109 height 13
click at [888, 85] on icon at bounding box center [883, 91] width 13 height 13
click at [1014, 87] on icon at bounding box center [1012, 91] width 9 height 9
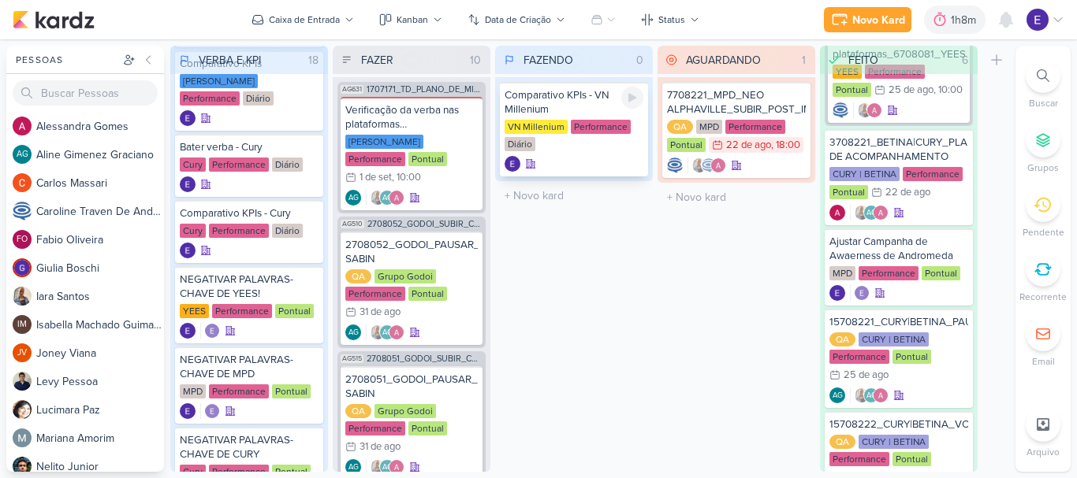
click at [642, 91] on div at bounding box center [632, 98] width 22 height 22
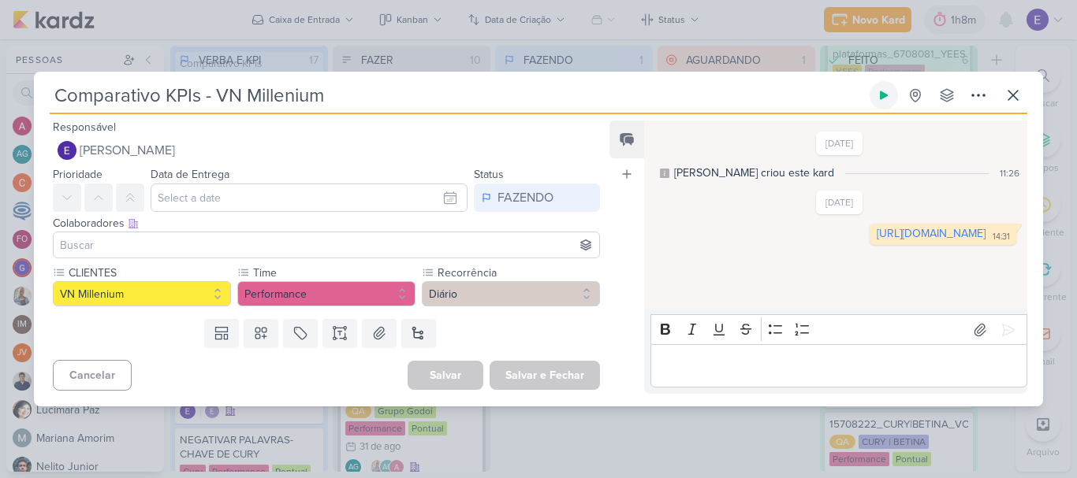
click at [892, 91] on button at bounding box center [883, 95] width 28 height 28
click at [877, 237] on link "[URL][DOMAIN_NAME]" at bounding box center [931, 233] width 109 height 13
click at [1002, 97] on button at bounding box center [1013, 95] width 28 height 28
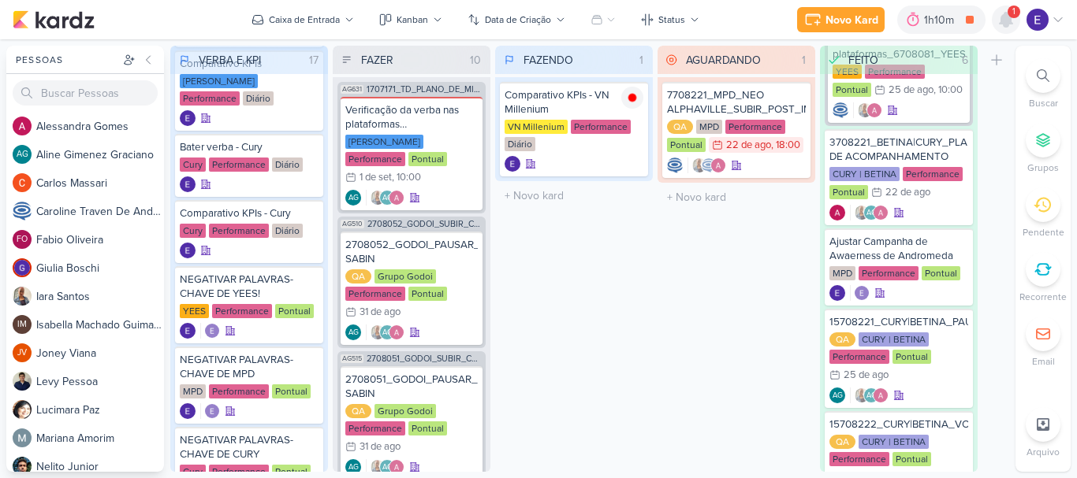
click at [1001, 24] on icon at bounding box center [1005, 20] width 13 height 14
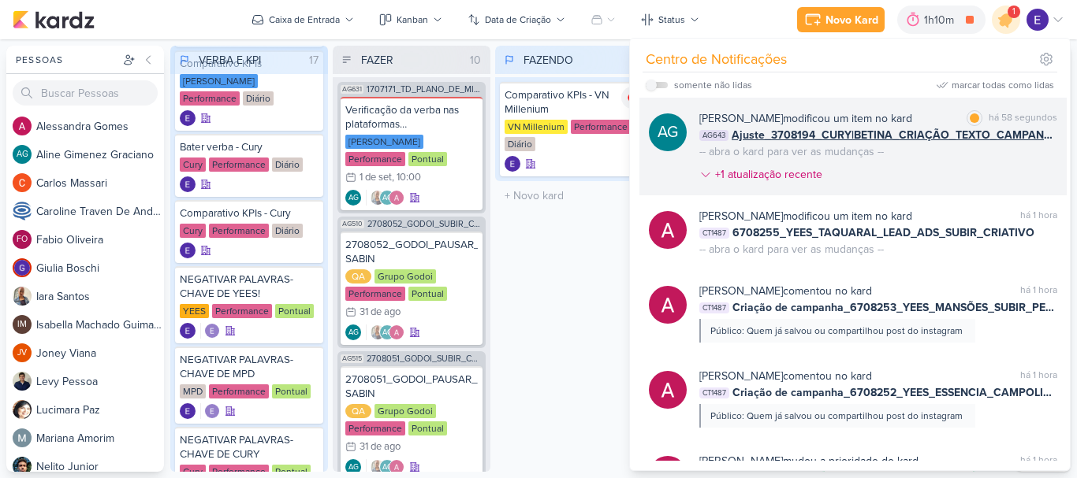
click at [1018, 156] on div "[PERSON_NAME] modificou um item no kard marcar como lida há 58 segundos AG643 A…" at bounding box center [878, 149] width 358 height 79
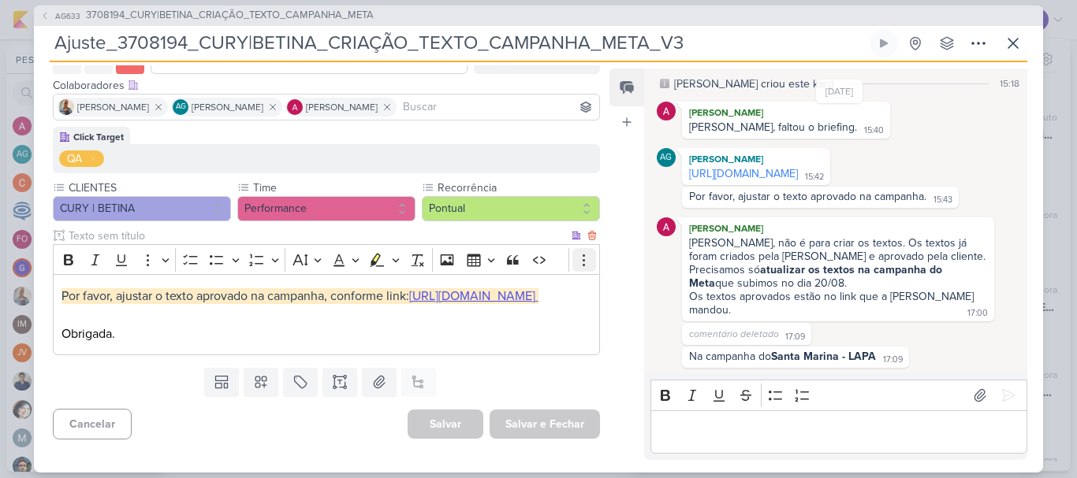
scroll to position [124, 0]
click at [1007, 46] on icon at bounding box center [1012, 43] width 19 height 19
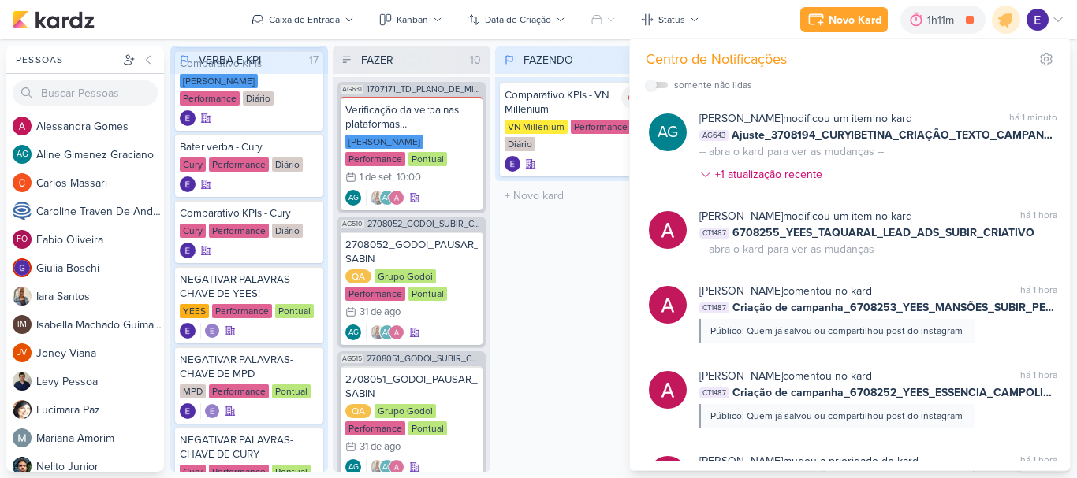
click at [534, 266] on div "FAZENDO 1 Mover Para Esquerda Mover Para Direita [GEOGRAPHIC_DATA] Comparativo …" at bounding box center [574, 259] width 158 height 426
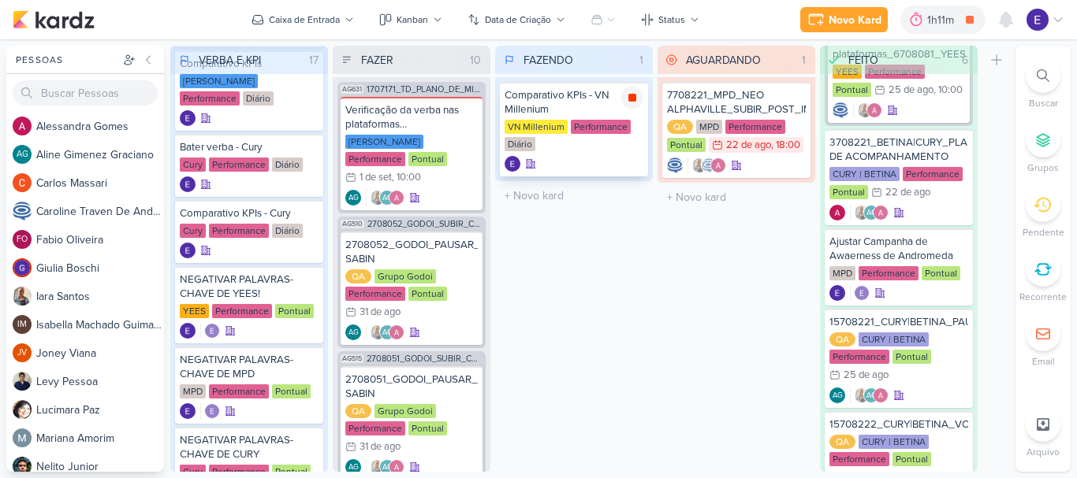
click at [627, 103] on icon at bounding box center [632, 97] width 13 height 13
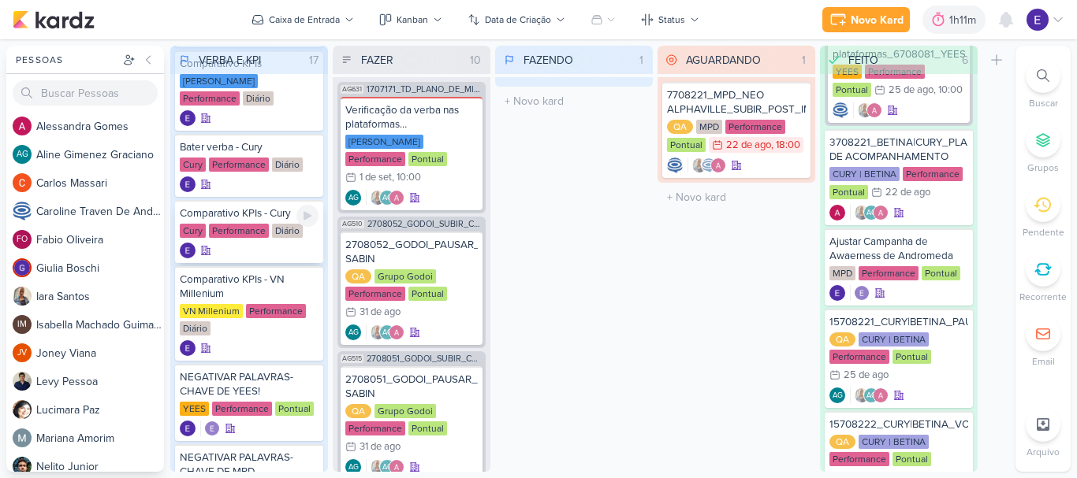
scroll to position [552, 0]
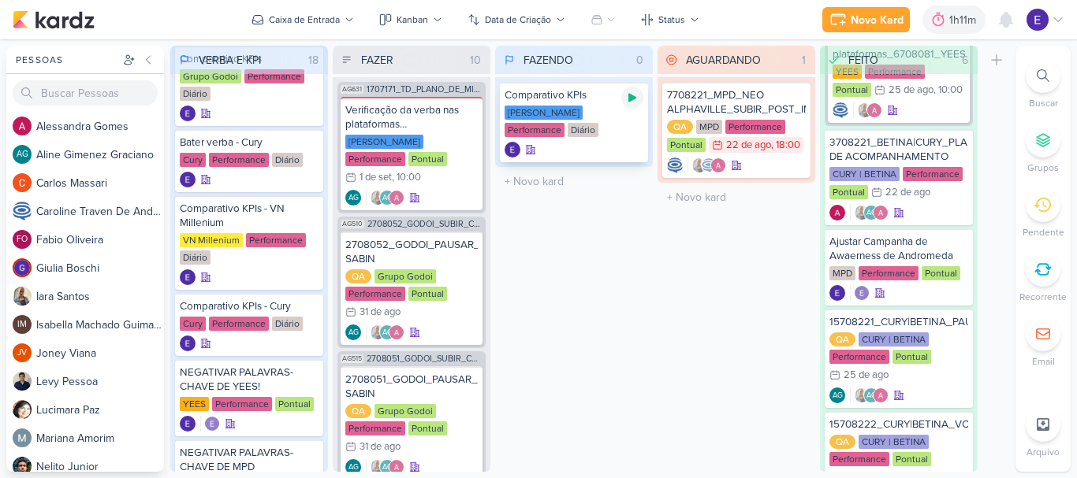
click at [634, 100] on icon at bounding box center [632, 97] width 13 height 13
click at [622, 154] on div at bounding box center [573, 150] width 139 height 16
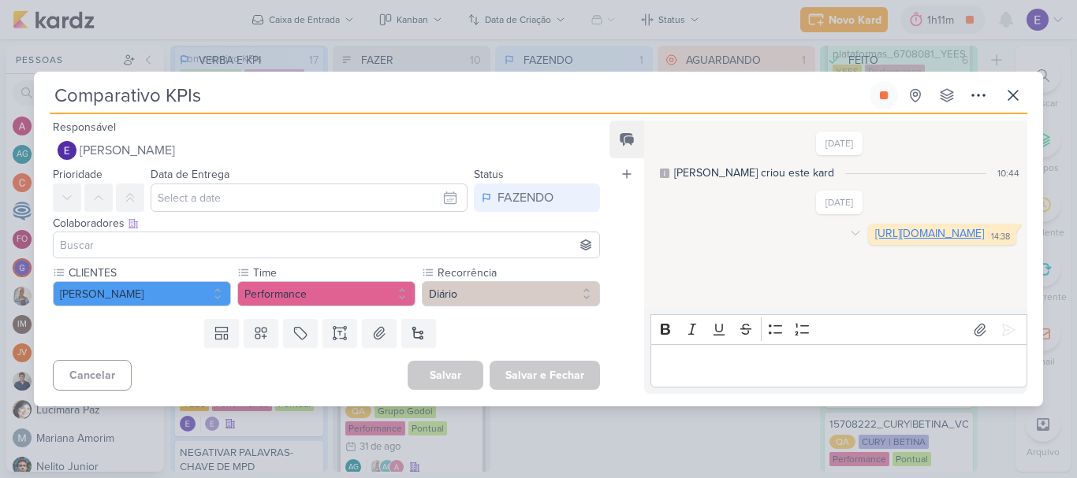
click at [875, 240] on link "[URL][DOMAIN_NAME]" at bounding box center [929, 233] width 109 height 13
click at [886, 103] on button at bounding box center [883, 95] width 28 height 28
click at [1025, 100] on button at bounding box center [1013, 95] width 28 height 28
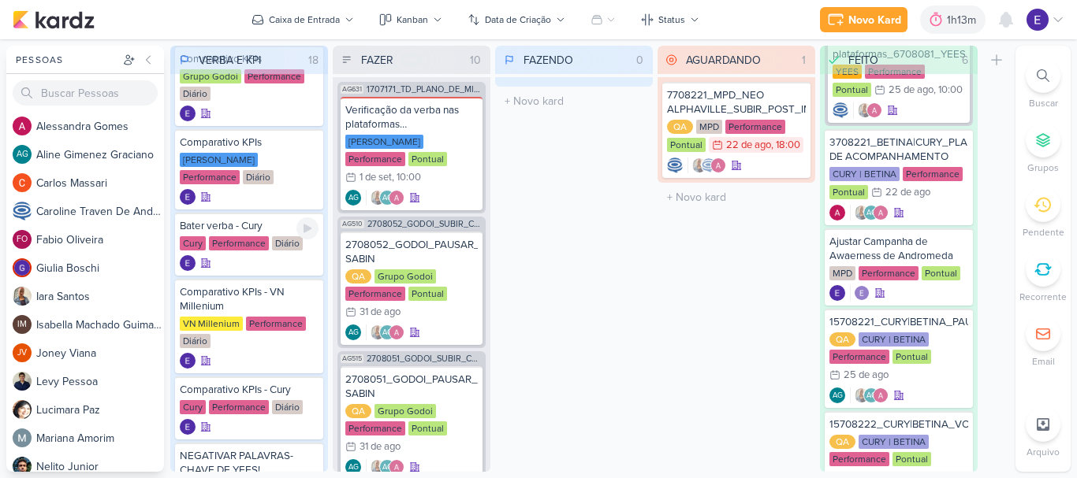
scroll to position [473, 0]
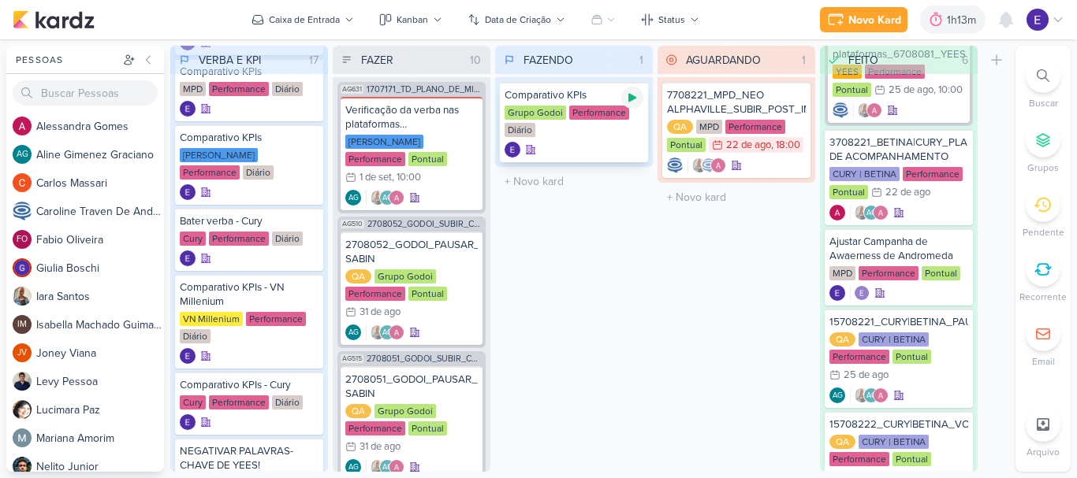
click at [639, 99] on div at bounding box center [632, 98] width 22 height 22
click at [588, 131] on div "Grupo Godoi Performance Diário" at bounding box center [573, 122] width 139 height 33
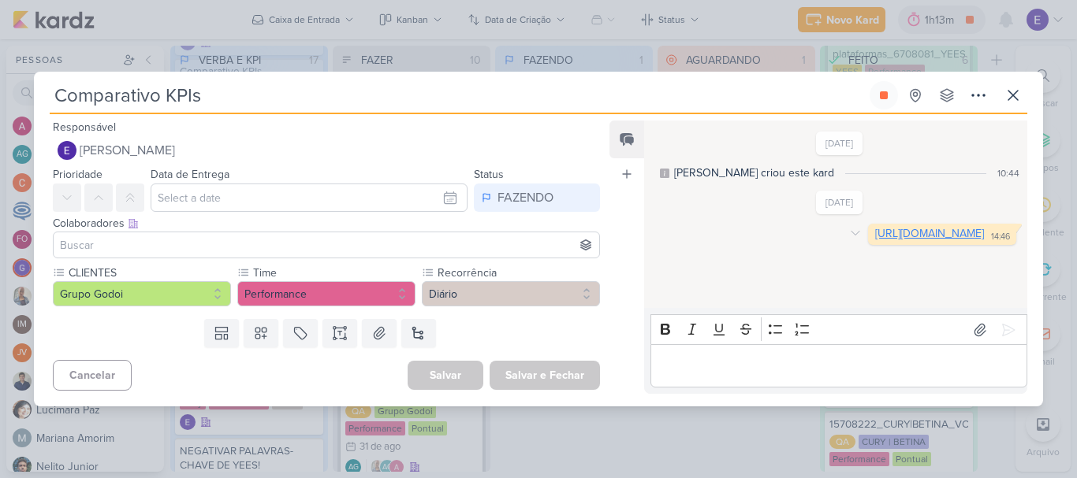
click at [875, 240] on link "[URL][DOMAIN_NAME]" at bounding box center [929, 233] width 109 height 13
click at [883, 106] on button at bounding box center [883, 95] width 28 height 28
click at [1017, 93] on icon at bounding box center [1012, 95] width 19 height 19
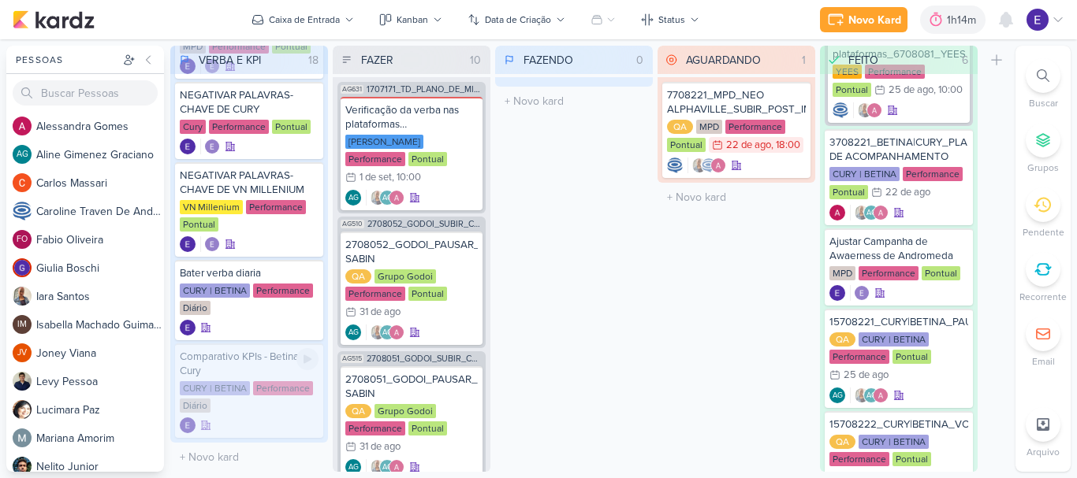
scroll to position [982, 0]
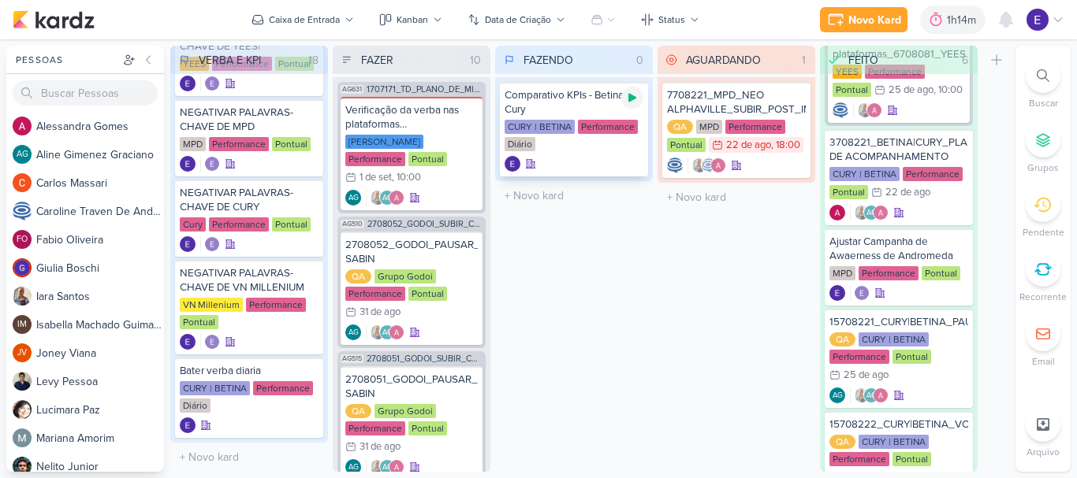
click at [628, 99] on icon at bounding box center [632, 97] width 13 height 13
click at [622, 148] on div "CURY | BETINA Performance Diário" at bounding box center [573, 136] width 139 height 33
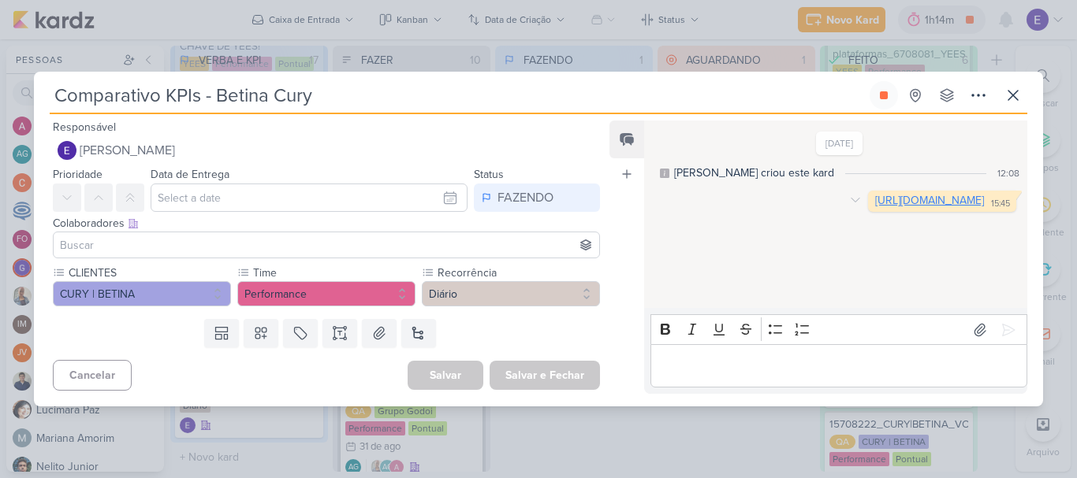
click at [875, 207] on link "[URL][DOMAIN_NAME]" at bounding box center [929, 200] width 109 height 13
click at [895, 102] on button at bounding box center [883, 95] width 28 height 28
click at [1010, 96] on icon at bounding box center [1012, 95] width 19 height 19
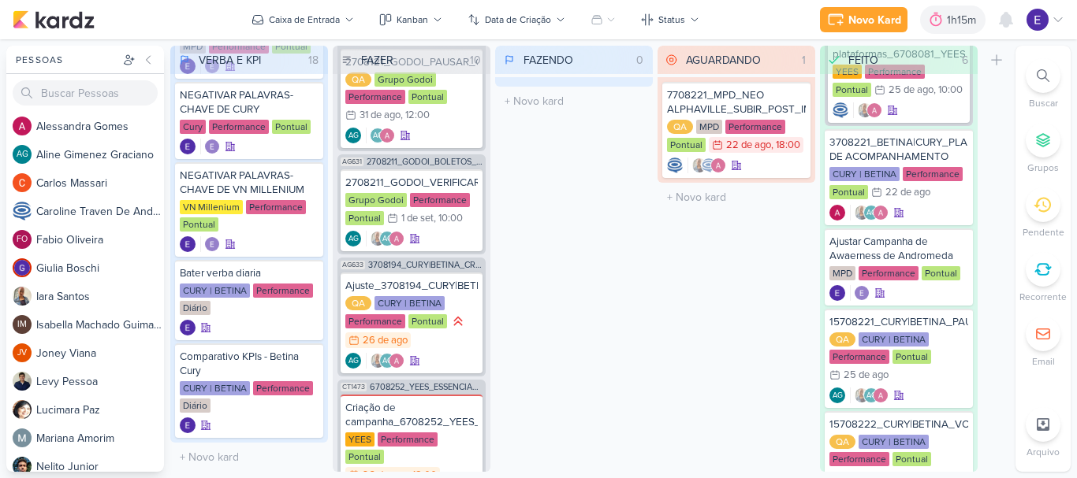
scroll to position [546, 0]
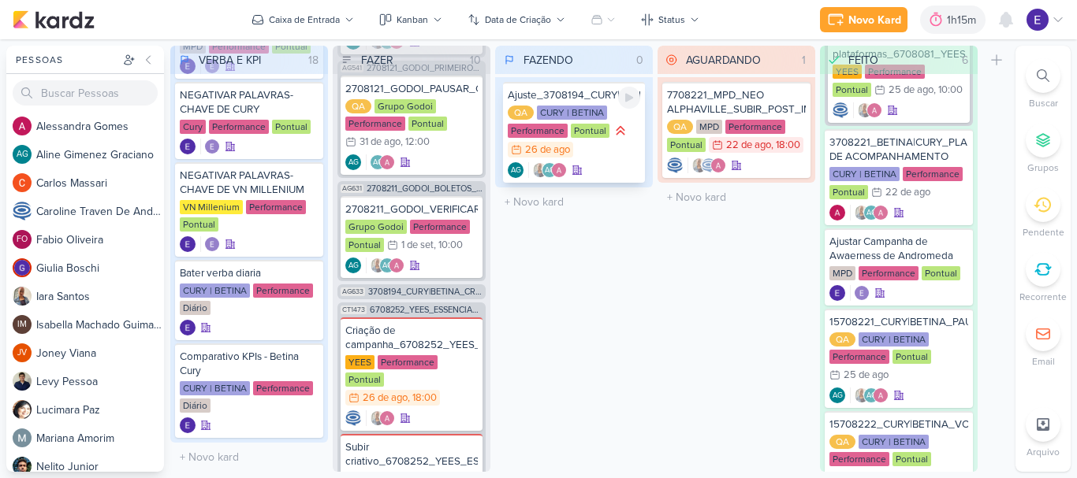
click at [626, 162] on div "Ajuste_3708194_CURY|BETINA_CRIAÇÃO_TEXTO_CAMPANHA_META_V3 QA CURY | BETINA Perf…" at bounding box center [574, 132] width 142 height 101
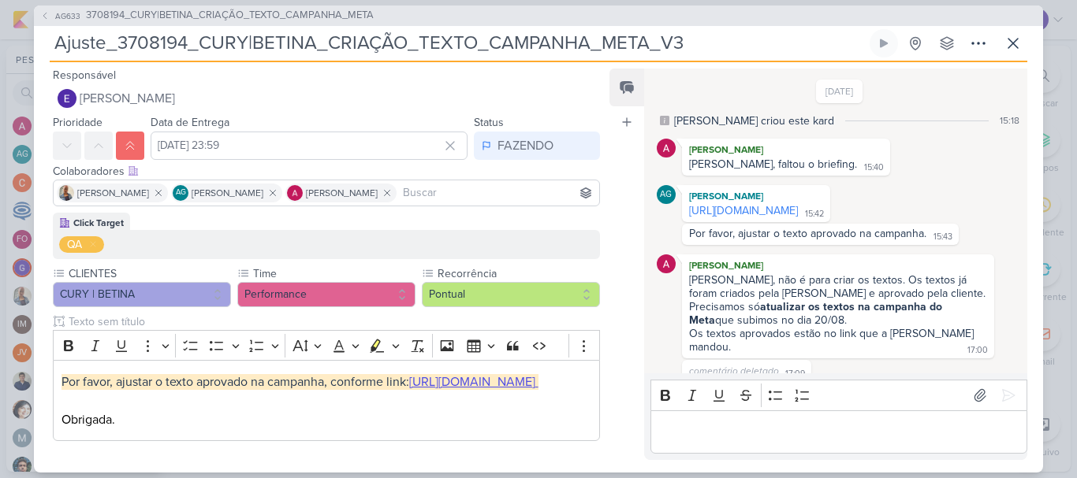
scroll to position [64, 0]
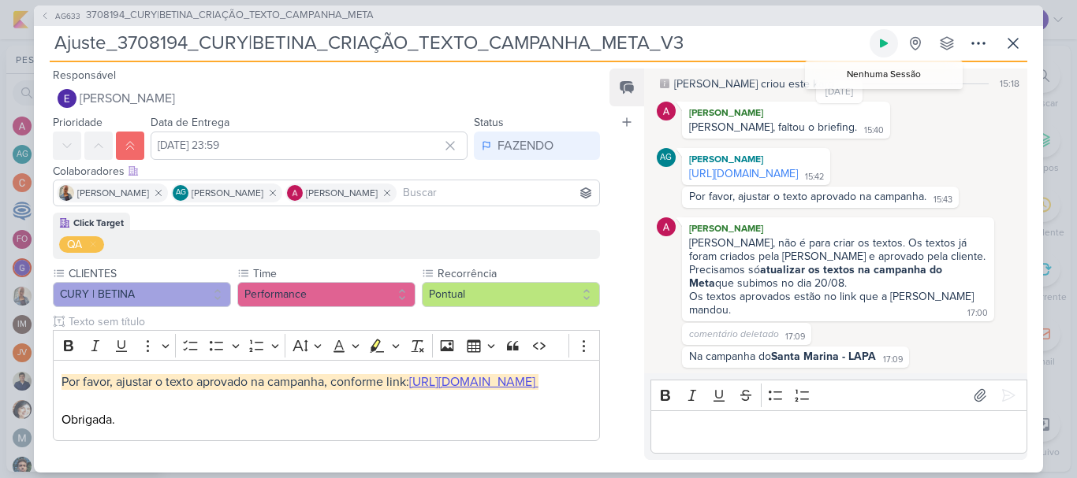
click at [881, 49] on icon at bounding box center [883, 43] width 13 height 13
click at [780, 174] on link "[URL][DOMAIN_NAME]" at bounding box center [743, 173] width 109 height 13
